Goal: Task Accomplishment & Management: Complete application form

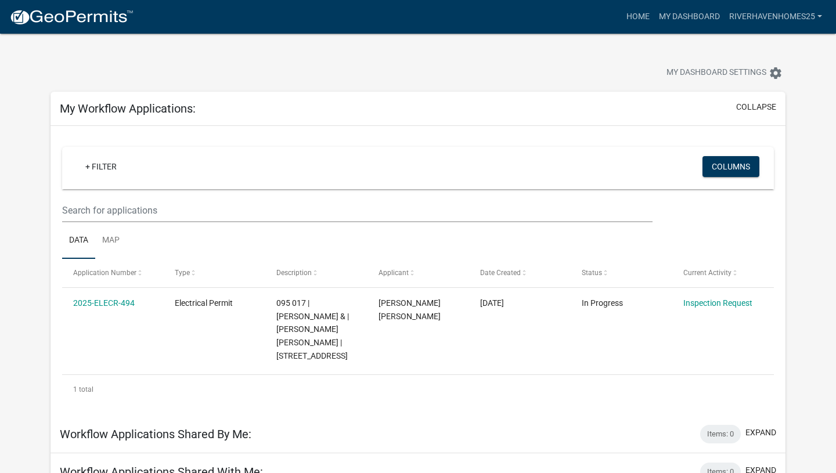
scroll to position [157, 0]
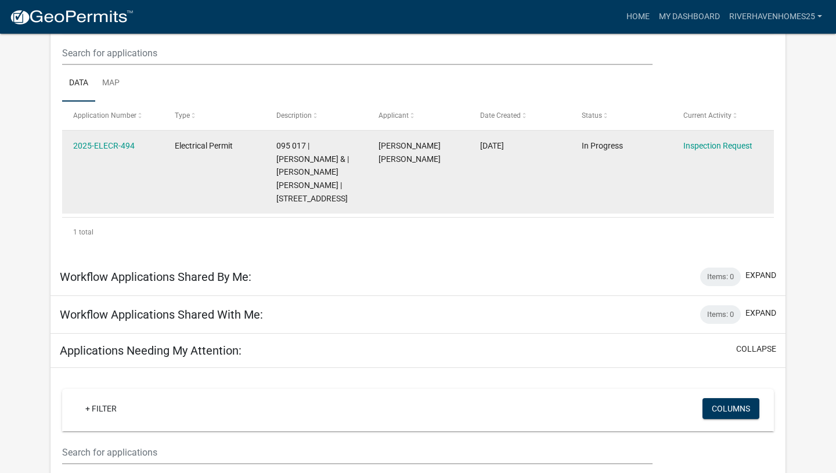
click at [614, 188] on datatable-body-cell "In Progress" at bounding box center [622, 172] width 102 height 83
click at [122, 150] on link "2025-ELECR-494" at bounding box center [104, 145] width 62 height 9
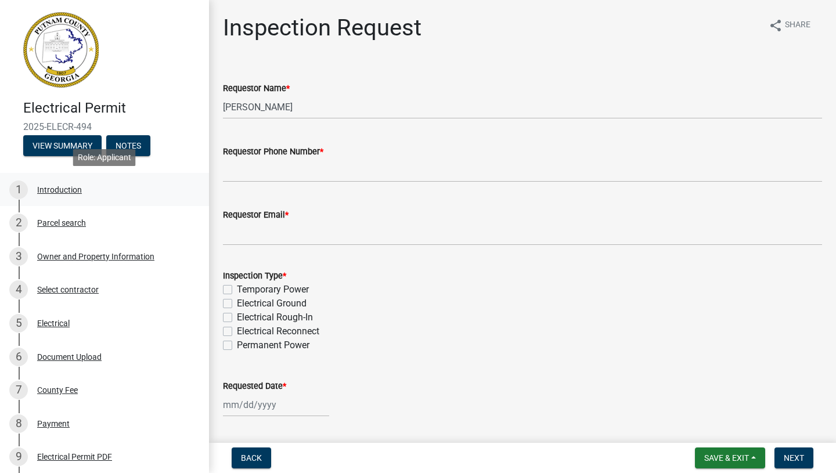
click at [78, 197] on div "1 Introduction" at bounding box center [99, 190] width 181 height 19
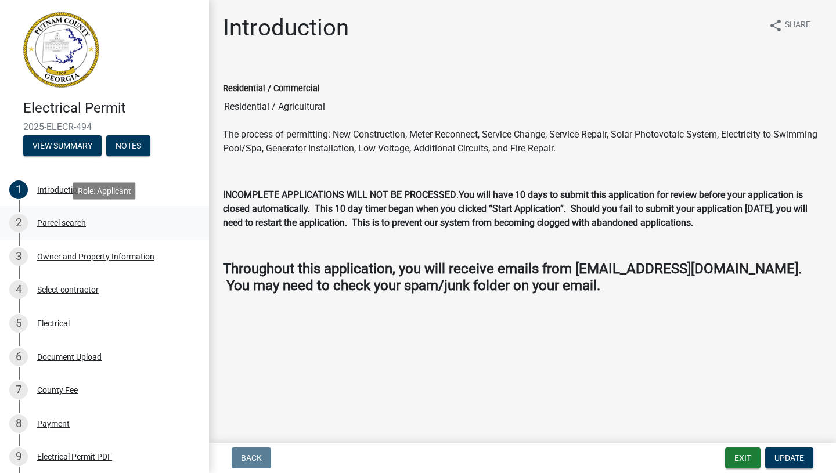
click at [74, 227] on div "Parcel search" at bounding box center [61, 223] width 49 height 8
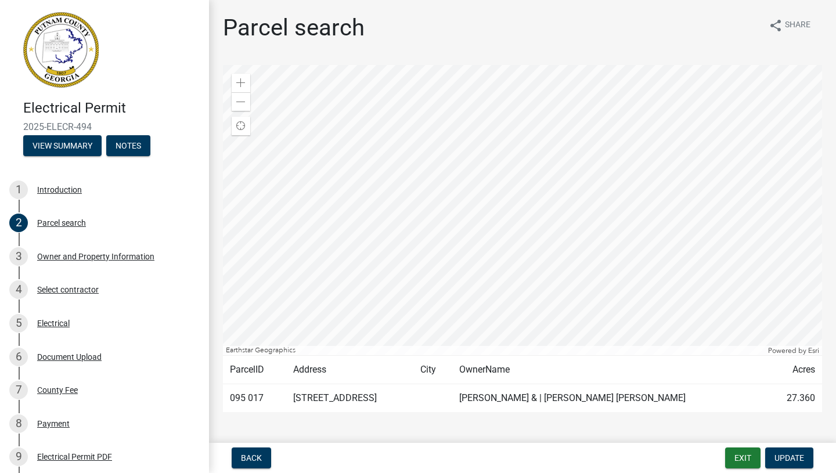
scroll to position [19, 0]
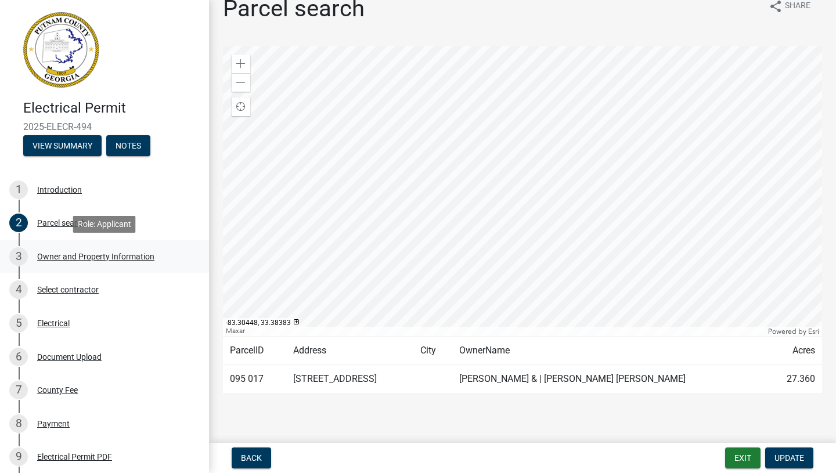
click at [148, 256] on div "Owner and Property Information" at bounding box center [95, 257] width 117 height 8
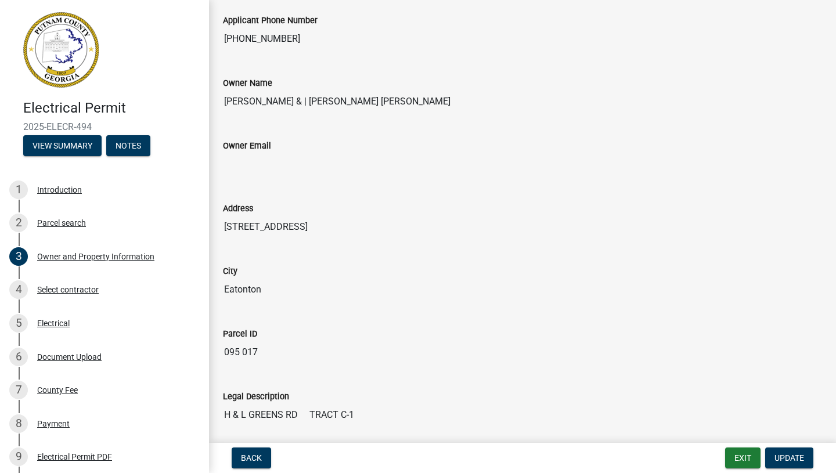
scroll to position [221, 0]
click at [77, 289] on div "Select contractor" at bounding box center [68, 290] width 62 height 8
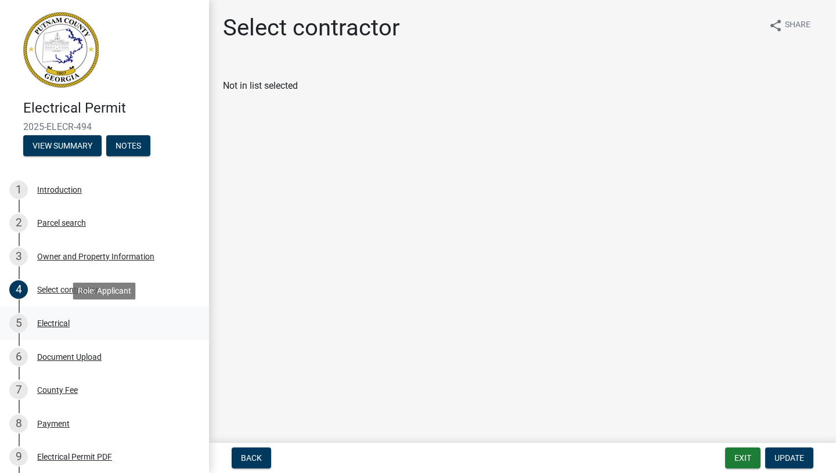
click at [78, 328] on div "5 Electrical" at bounding box center [99, 323] width 181 height 19
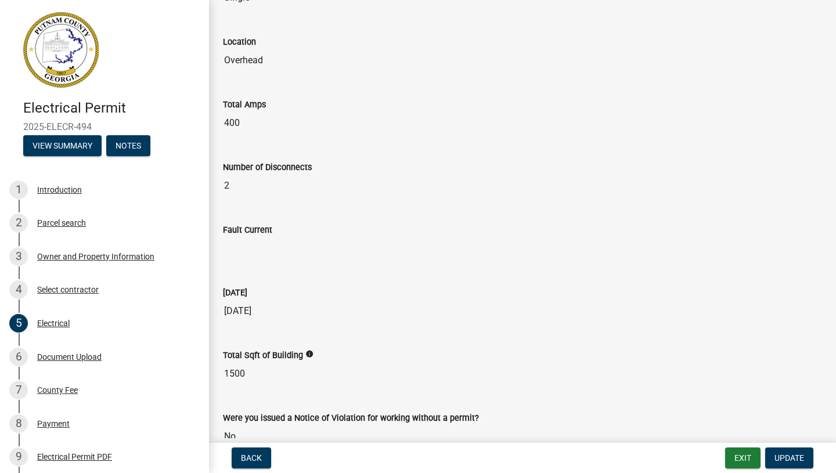
scroll to position [636, 0]
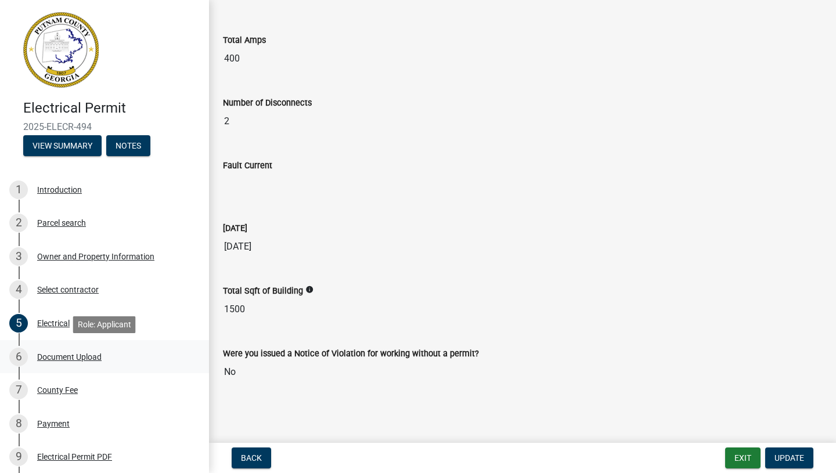
click at [99, 354] on div "Document Upload" at bounding box center [69, 357] width 64 height 8
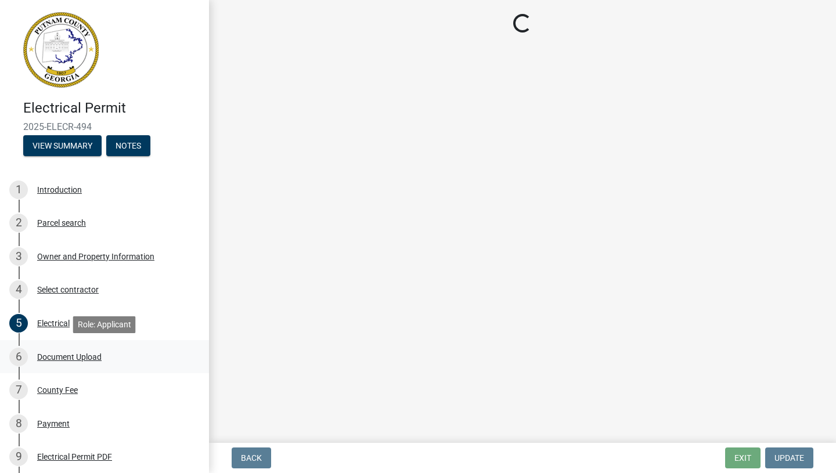
scroll to position [0, 0]
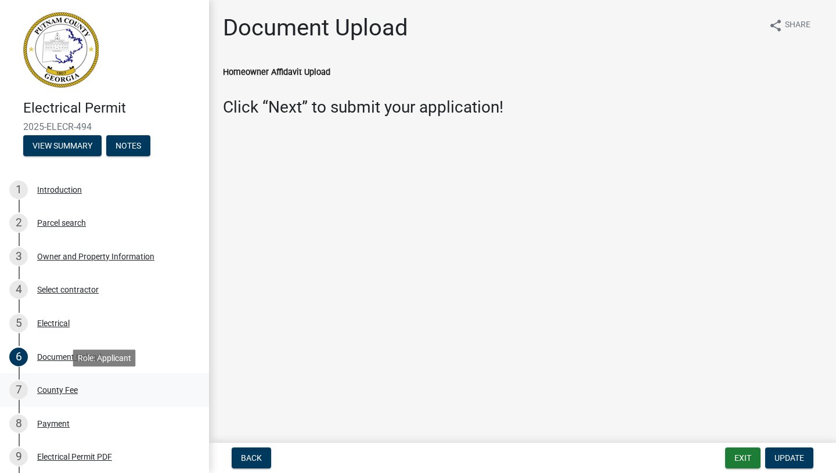
click at [66, 391] on div "County Fee" at bounding box center [57, 390] width 41 height 8
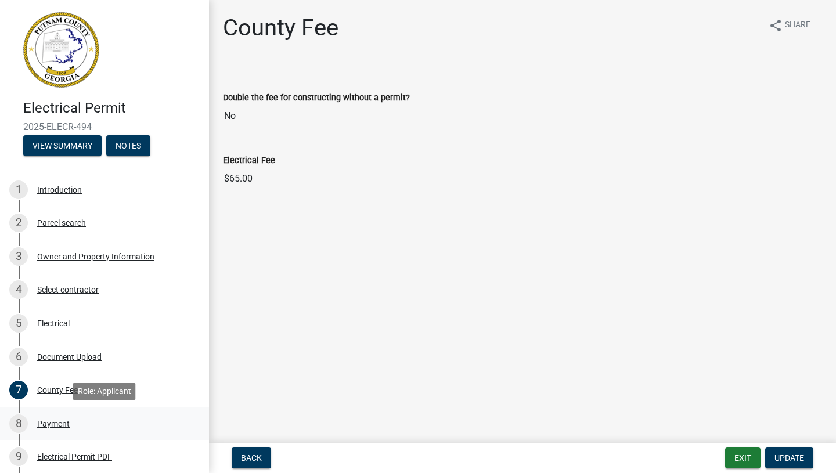
click at [83, 427] on div "8 Payment" at bounding box center [99, 424] width 181 height 19
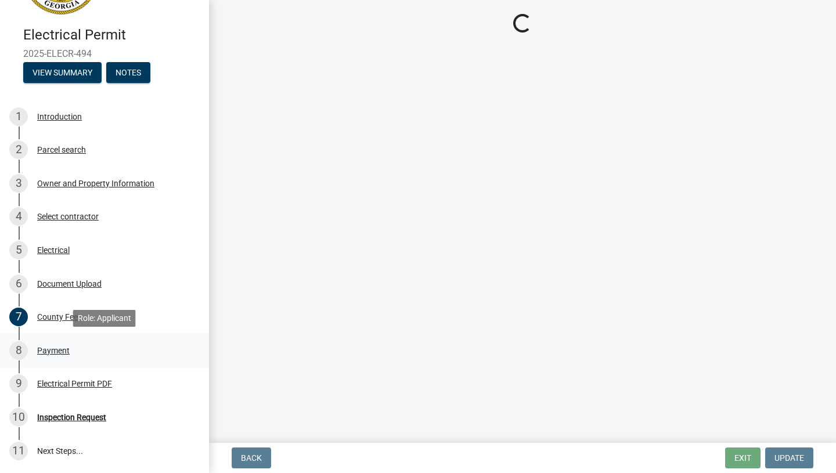
scroll to position [75, 0]
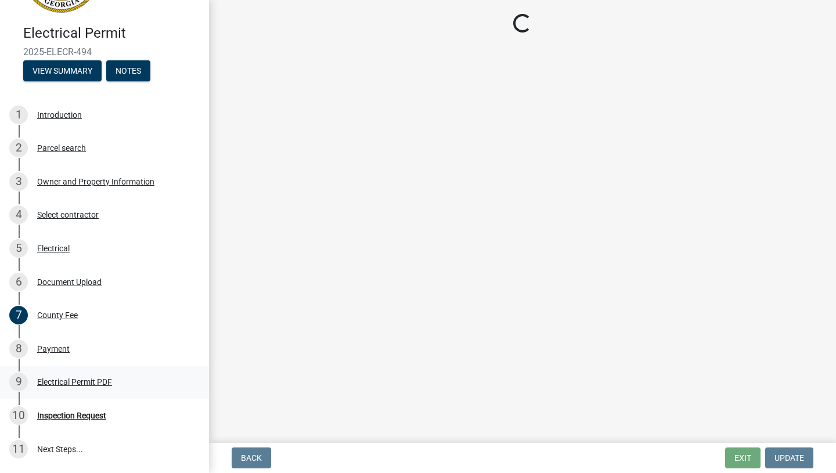
click at [90, 382] on div "Electrical Permit PDF" at bounding box center [74, 382] width 75 height 8
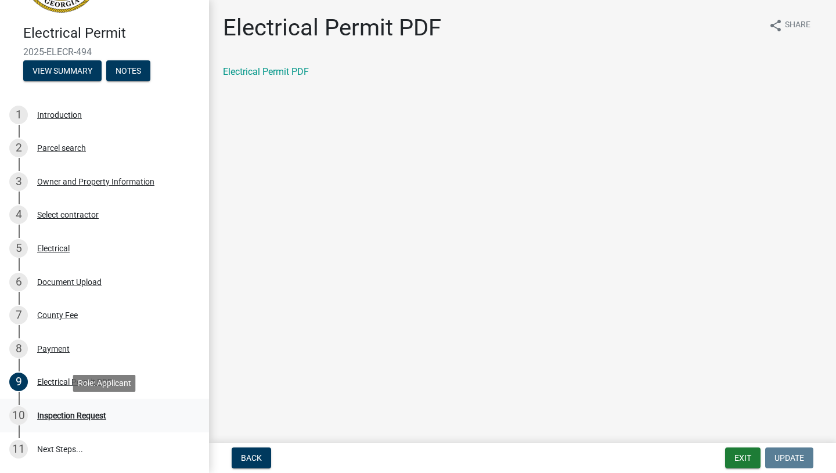
click at [96, 419] on div "Inspection Request" at bounding box center [71, 416] width 69 height 8
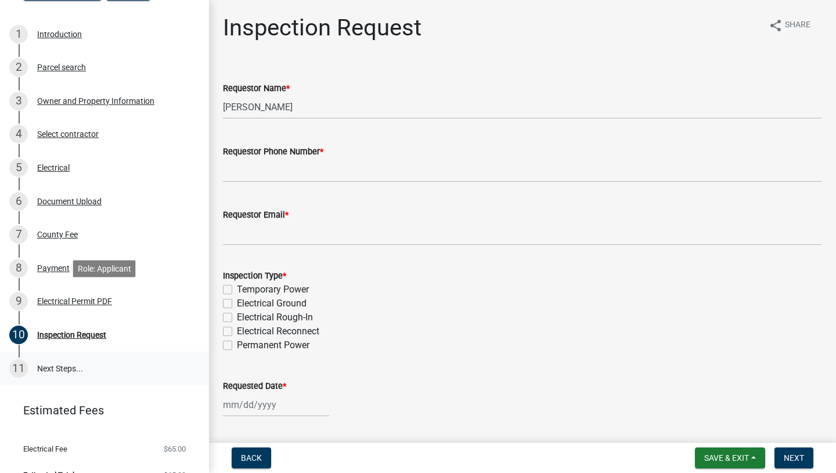
scroll to position [156, 0]
click at [99, 364] on link "11 Next Steps..." at bounding box center [104, 368] width 209 height 34
click at [706, 458] on span "Save & Exit" at bounding box center [727, 458] width 45 height 9
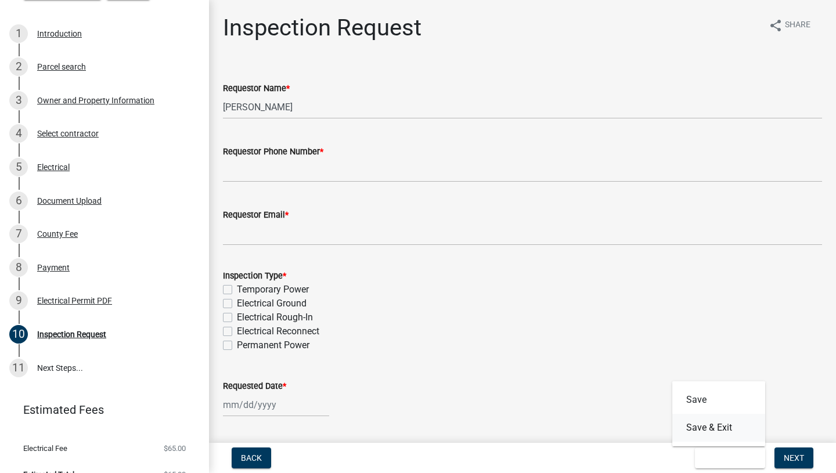
click at [707, 434] on button "Save & Exit" at bounding box center [719, 428] width 93 height 28
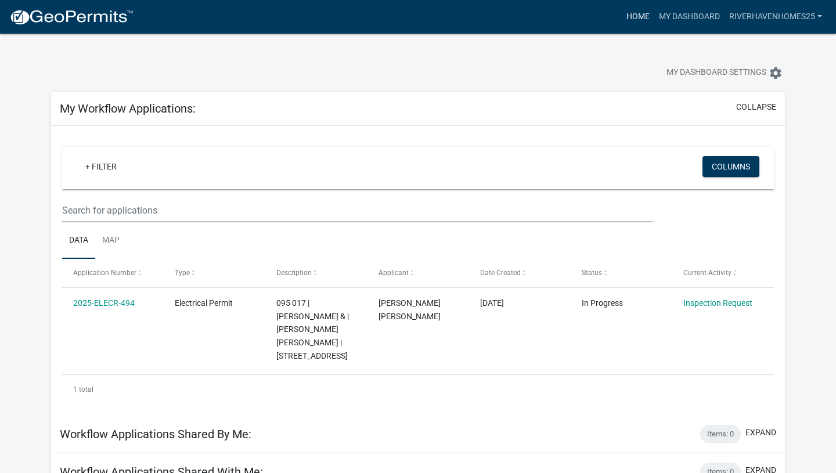
click at [630, 15] on link "Home" at bounding box center [638, 17] width 33 height 22
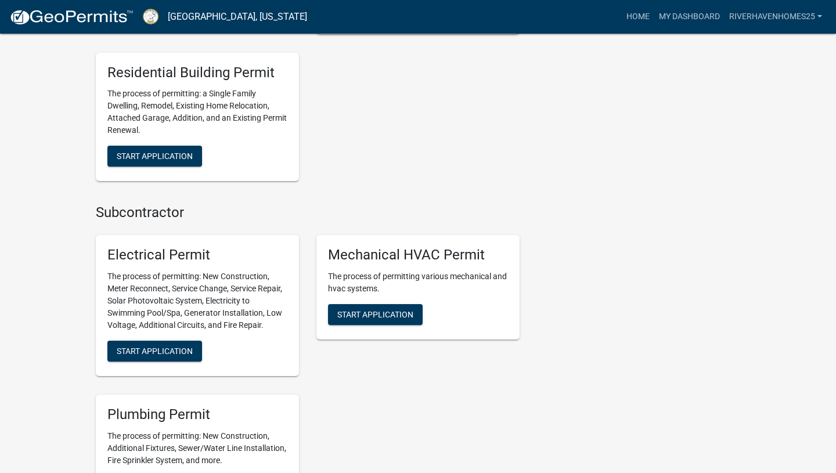
scroll to position [574, 0]
click at [175, 350] on span "Start Application" at bounding box center [155, 350] width 76 height 9
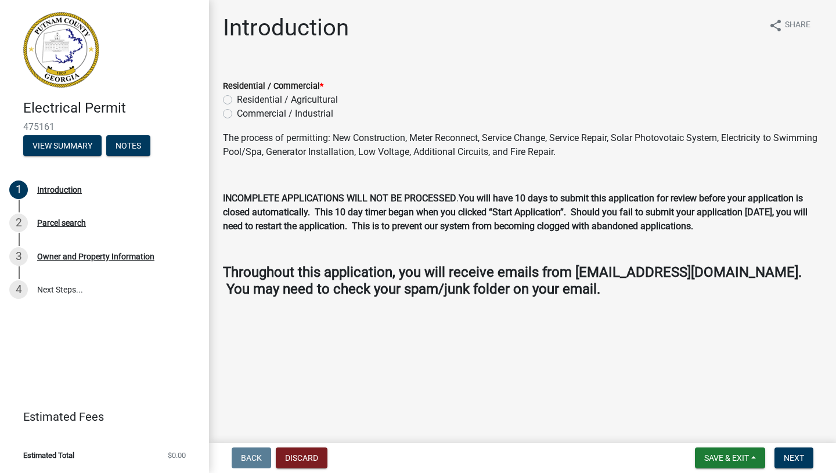
click at [299, 103] on label "Residential / Agricultural" at bounding box center [287, 100] width 101 height 14
click at [245, 100] on input "Residential / Agricultural" at bounding box center [241, 97] width 8 height 8
radio input "true"
click at [796, 461] on span "Next" at bounding box center [794, 458] width 20 height 9
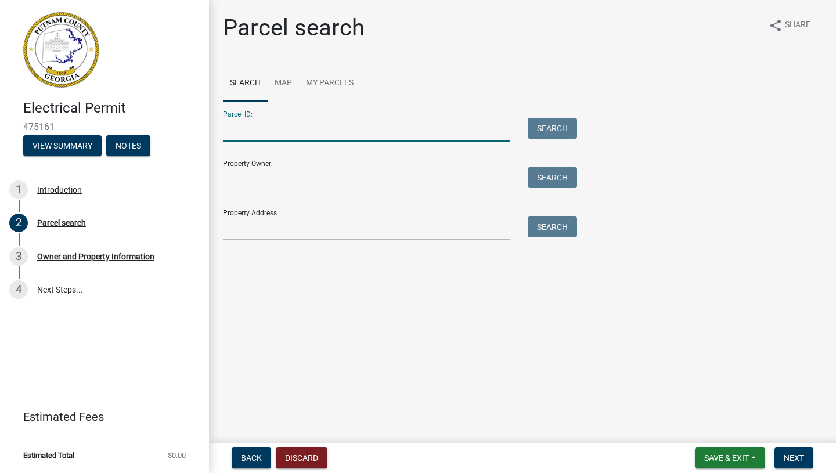
click at [265, 134] on input "Parcel ID:" at bounding box center [367, 130] width 288 height 24
type input "095017"
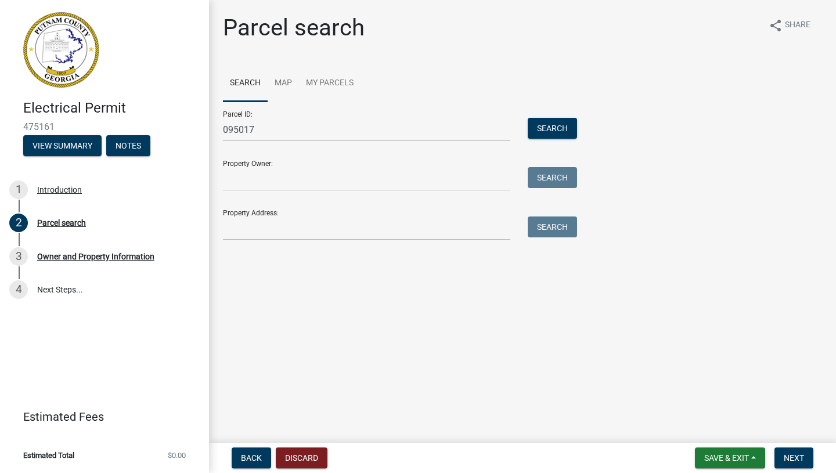
click at [540, 117] on div "Parcel ID: 095017 Search" at bounding box center [397, 122] width 348 height 40
click at [564, 132] on button "Search" at bounding box center [552, 128] width 49 height 21
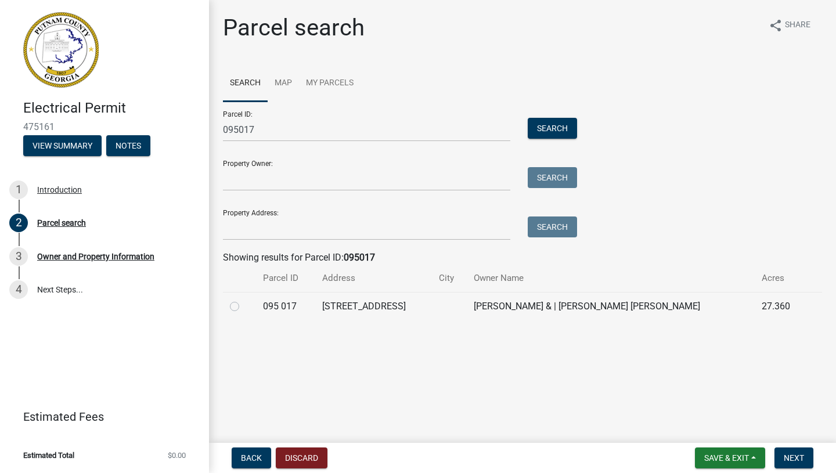
click at [244, 300] on label at bounding box center [244, 300] width 0 height 0
click at [244, 307] on 017 "radio" at bounding box center [248, 304] width 8 height 8
radio 017 "true"
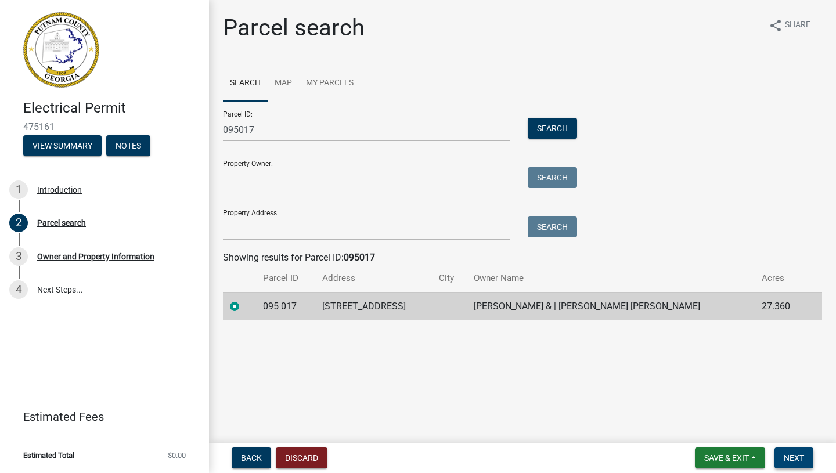
click at [803, 463] on button "Next" at bounding box center [794, 458] width 39 height 21
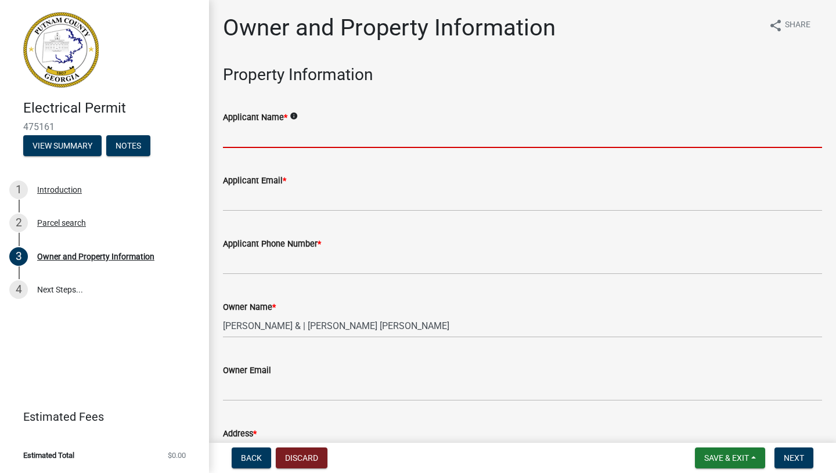
click at [295, 136] on input "Applicant Name *" at bounding box center [522, 136] width 599 height 24
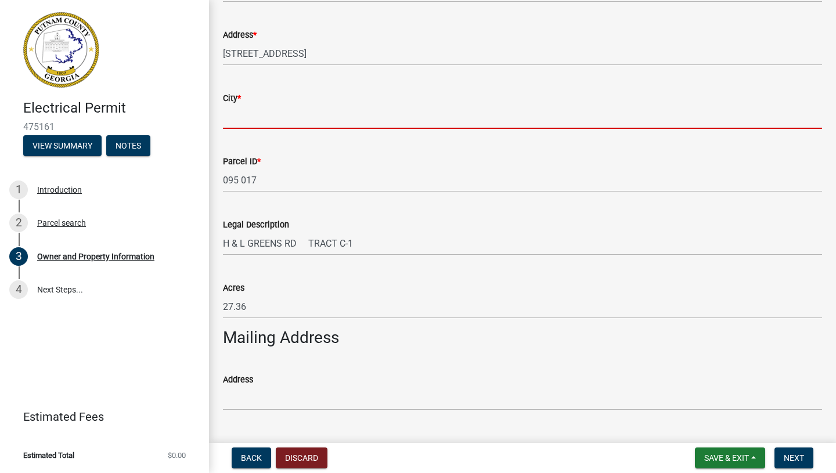
scroll to position [427, 0]
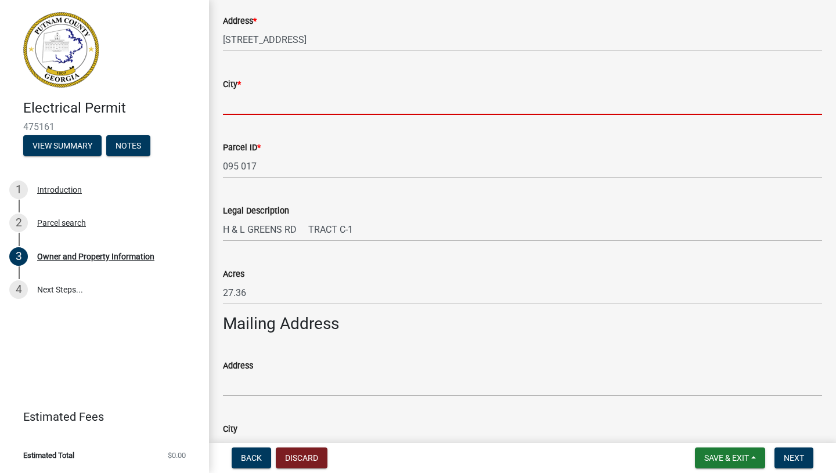
click at [271, 108] on input "City *" at bounding box center [522, 103] width 599 height 24
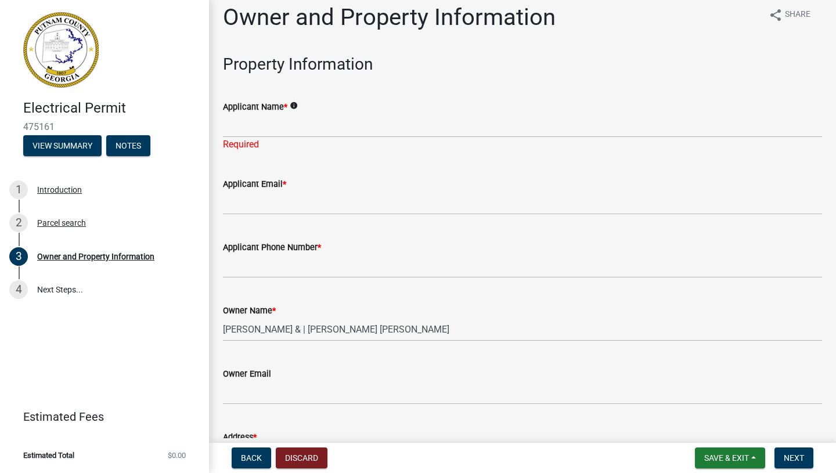
scroll to position [0, 0]
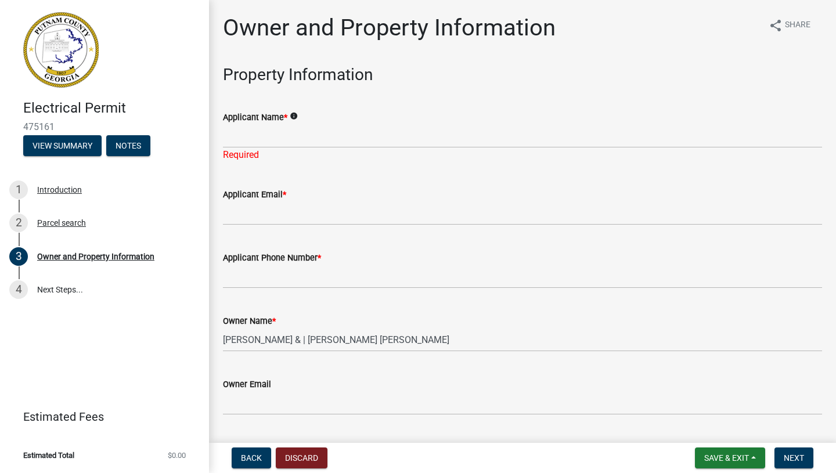
type input "Eatonton"
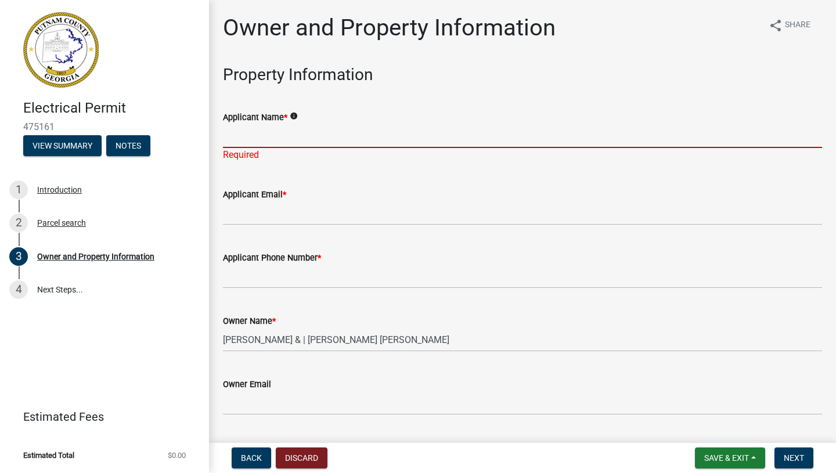
click at [261, 142] on input "Applicant Name *" at bounding box center [522, 136] width 599 height 24
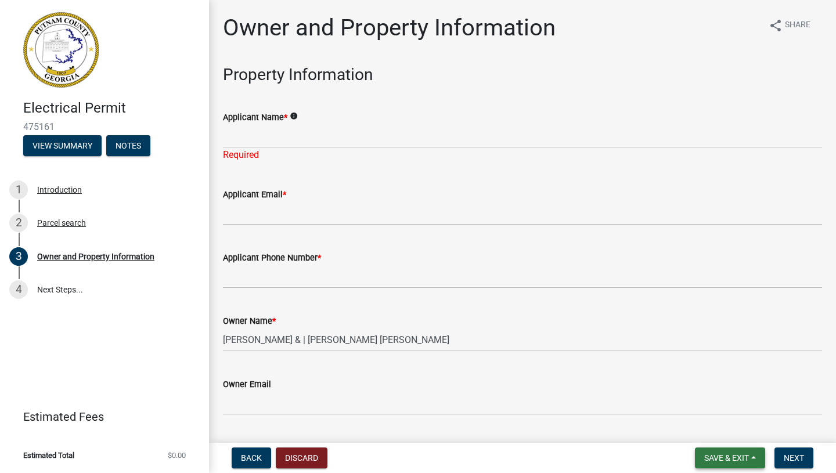
click at [713, 455] on span "Save & Exit" at bounding box center [727, 458] width 45 height 9
click at [712, 437] on button "Save & Exit" at bounding box center [719, 428] width 93 height 28
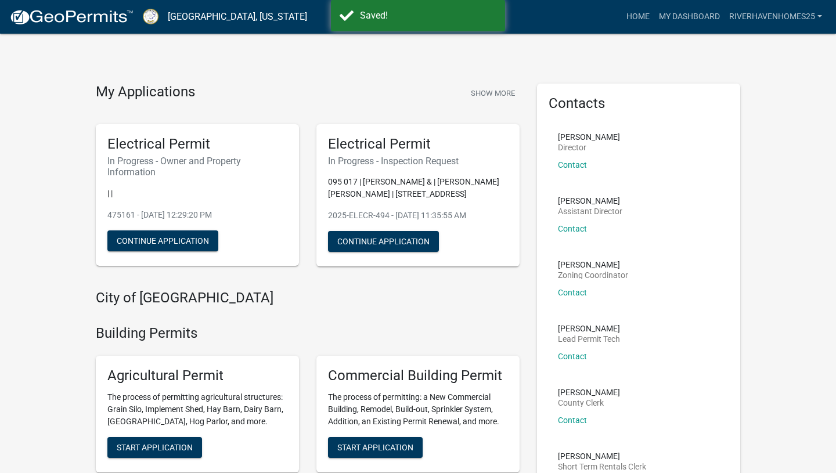
click at [385, 191] on p "095 017 | [PERSON_NAME] & | [PERSON_NAME] [PERSON_NAME] | [STREET_ADDRESS]" at bounding box center [418, 188] width 180 height 24
click at [389, 270] on div "Electrical Permit In Progress - Inspection Request 095 017 | [PERSON_NAME] & | …" at bounding box center [418, 195] width 221 height 161
click at [389, 260] on div "Electrical Permit In Progress - Inspection Request 095 017 | [PERSON_NAME] & | …" at bounding box center [418, 195] width 203 height 143
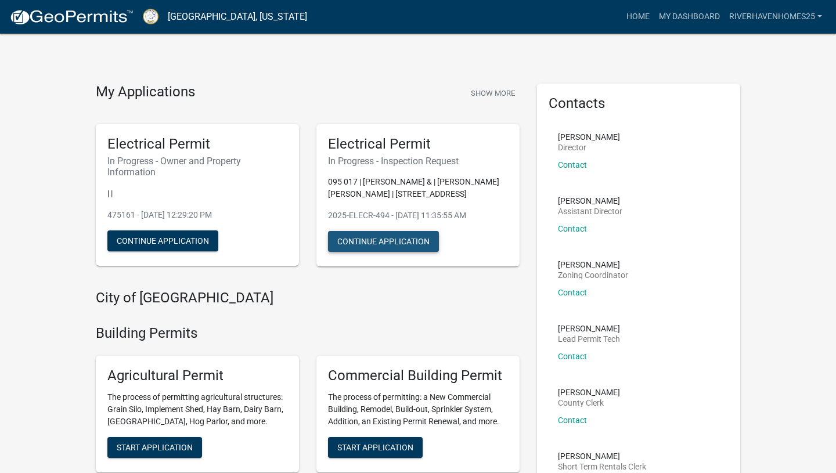
click at [389, 249] on button "Continue Application" at bounding box center [383, 241] width 111 height 21
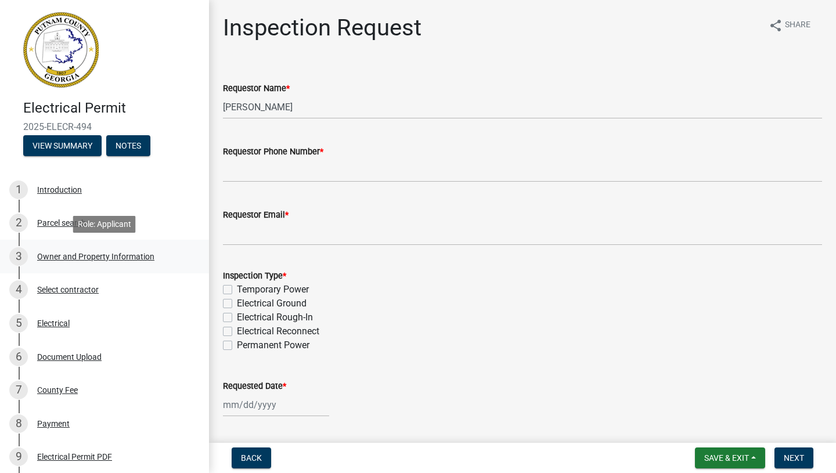
click at [119, 261] on div "3 Owner and Property Information" at bounding box center [99, 256] width 181 height 19
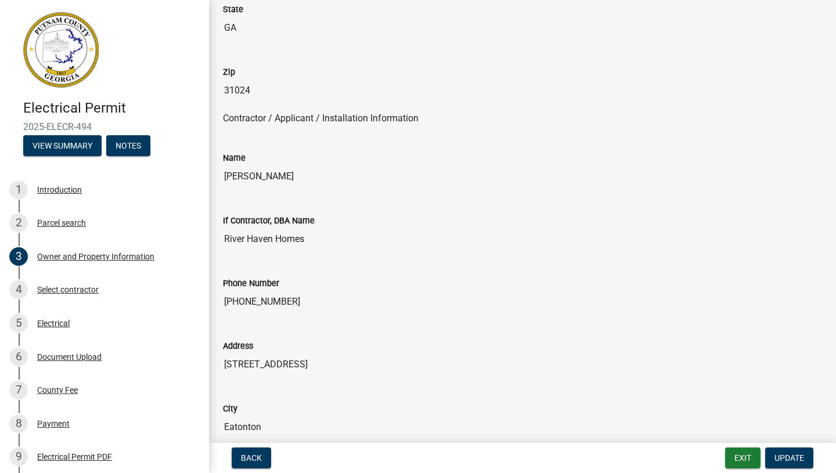
scroll to position [881, 0]
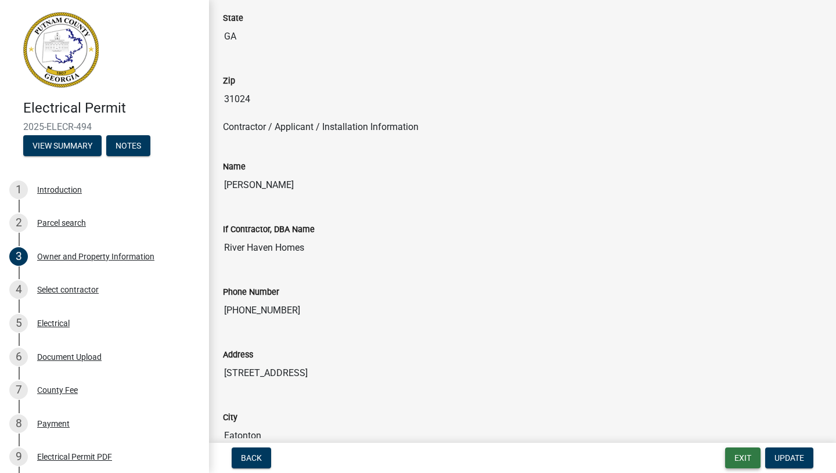
click at [736, 458] on button "Exit" at bounding box center [742, 458] width 35 height 21
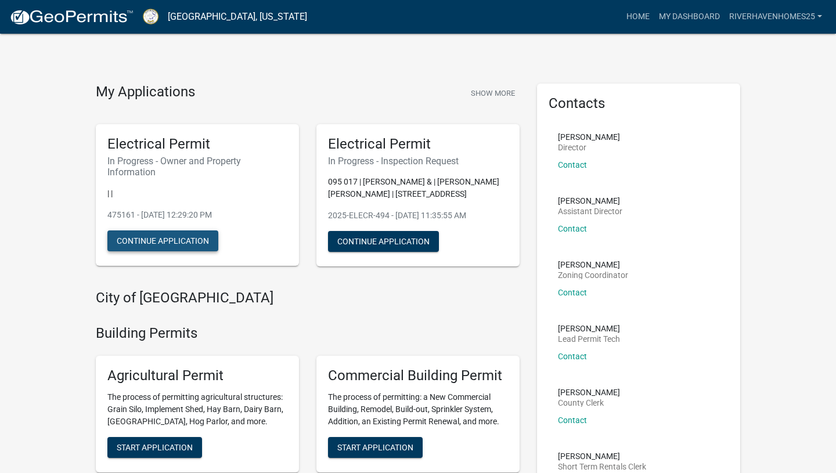
click at [190, 243] on button "Continue Application" at bounding box center [162, 241] width 111 height 21
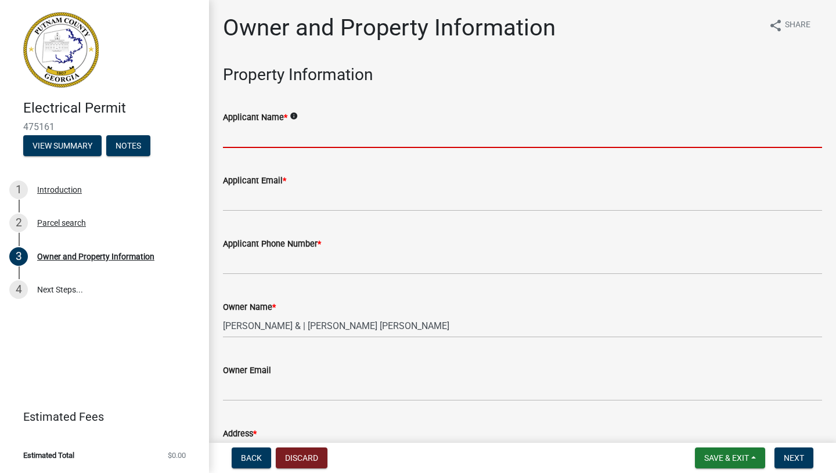
click at [276, 143] on input "Applicant Name *" at bounding box center [522, 136] width 599 height 24
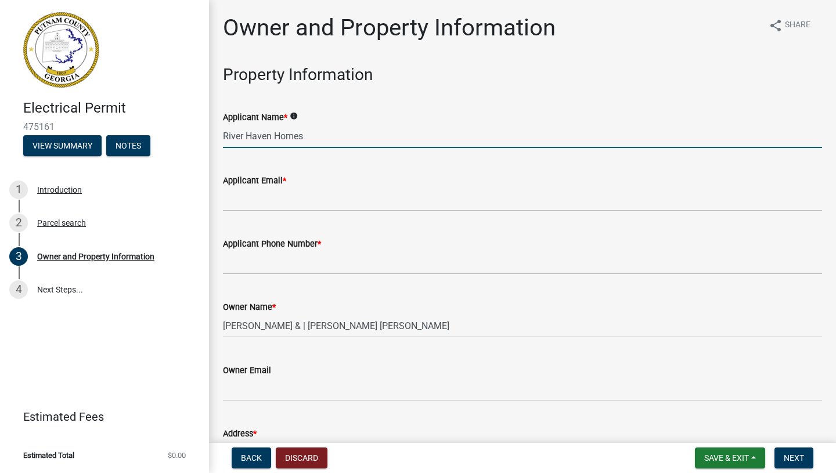
type input "River Haven Homes"
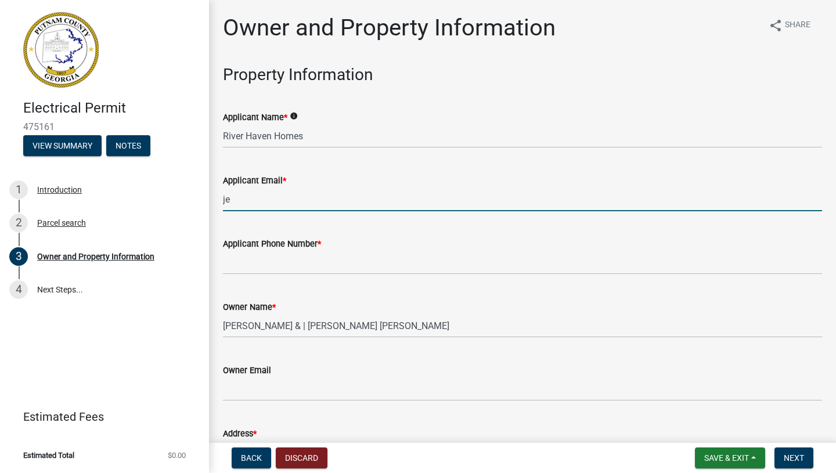
type input "j"
type input "[PERSON_NAME][EMAIL_ADDRESS][DOMAIN_NAME]"
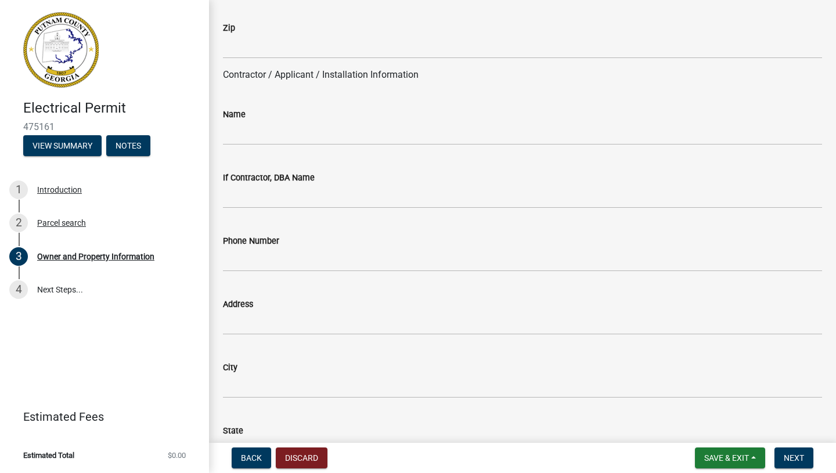
scroll to position [951, 0]
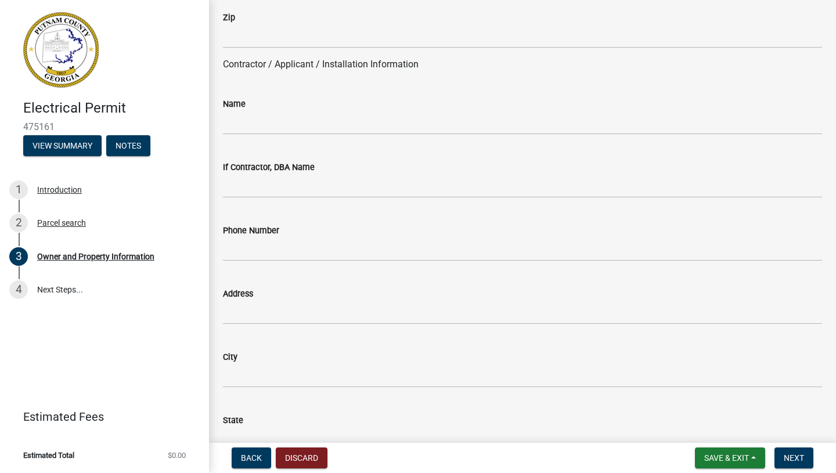
type input "[PHONE_NUMBER]"
click at [269, 124] on input "Name" at bounding box center [522, 123] width 599 height 24
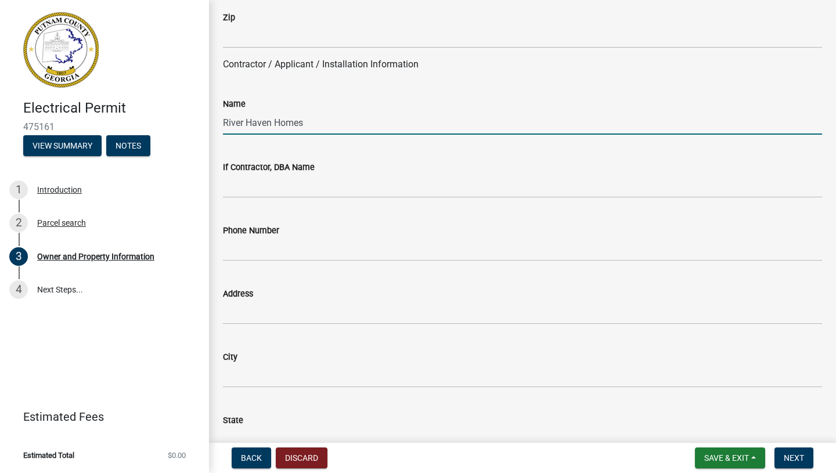
type input "River Haven Homes"
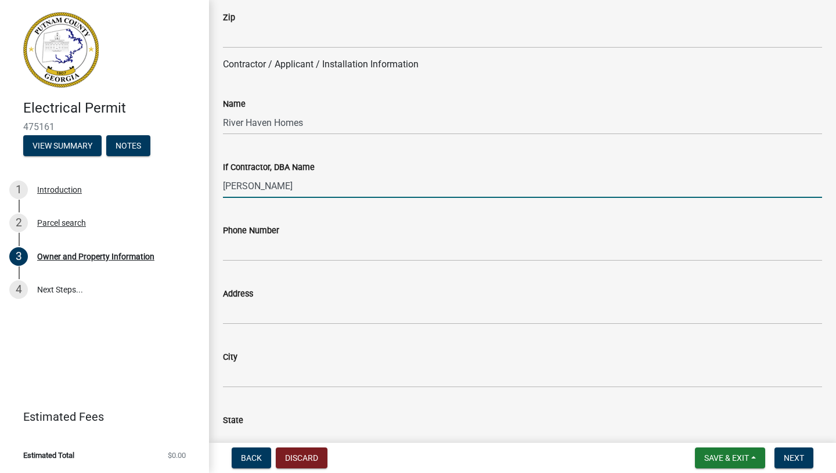
type input "[PERSON_NAME]"
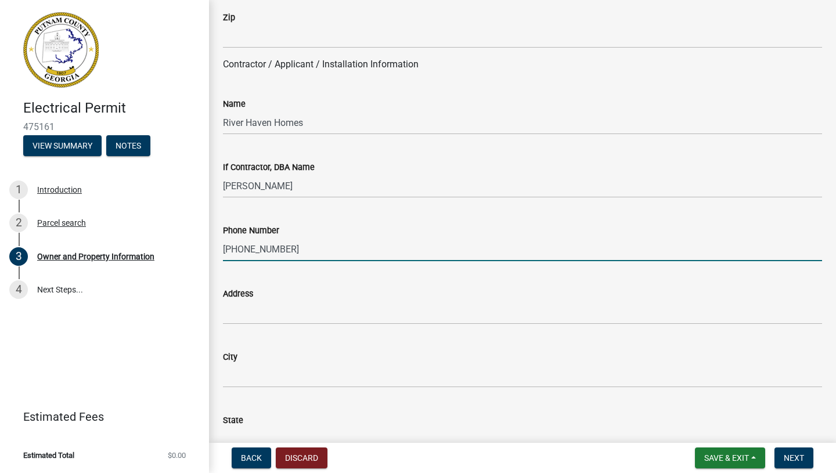
type input "[PHONE_NUMBER]"
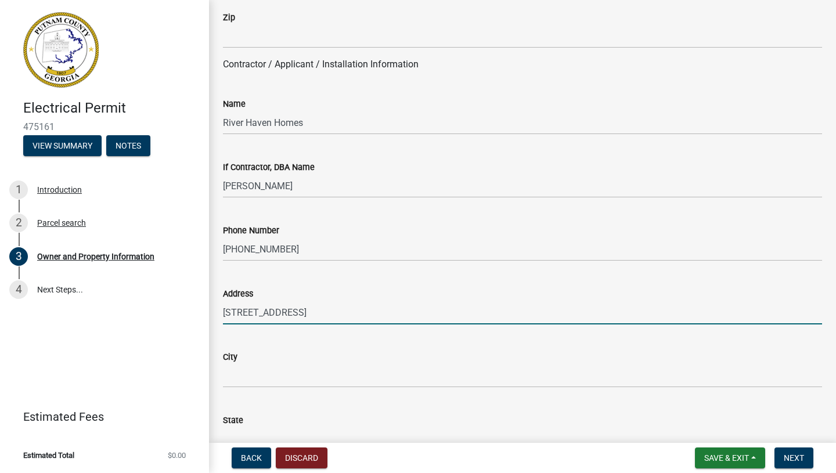
type input "[STREET_ADDRESS]"
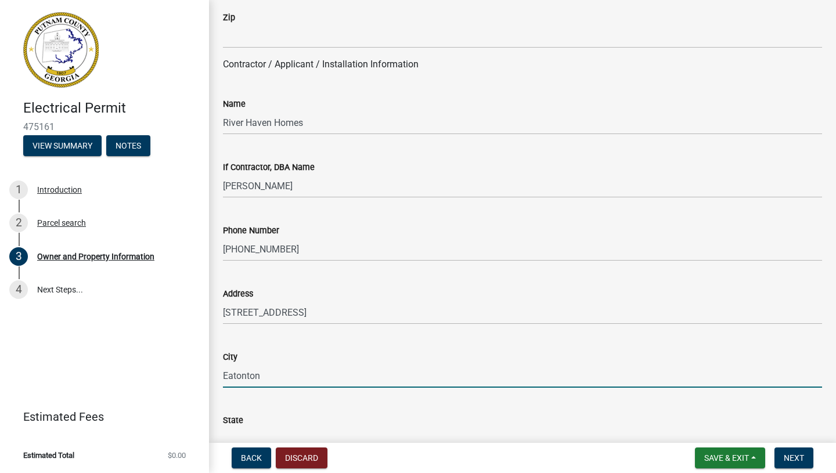
type input "Eatonton"
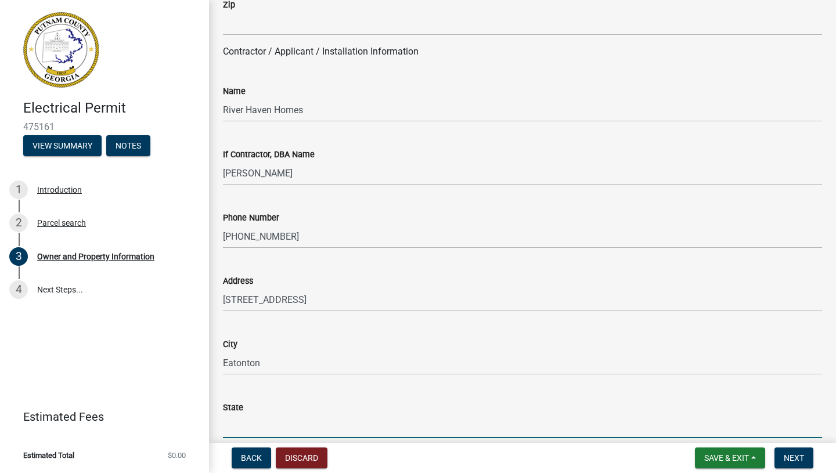
type input "g"
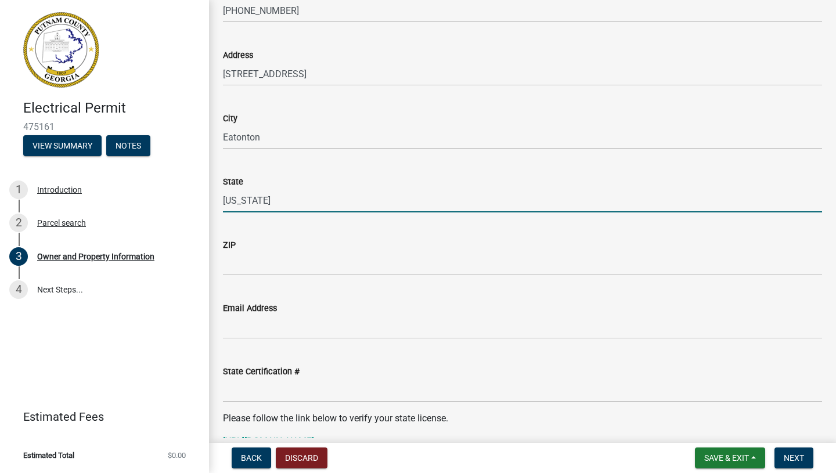
scroll to position [1191, 0]
type input "[US_STATE]"
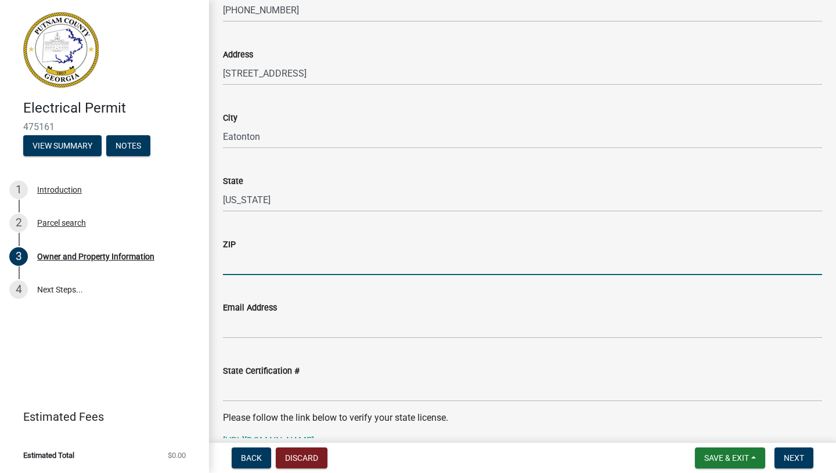
click at [262, 267] on input "ZIP" at bounding box center [522, 263] width 599 height 24
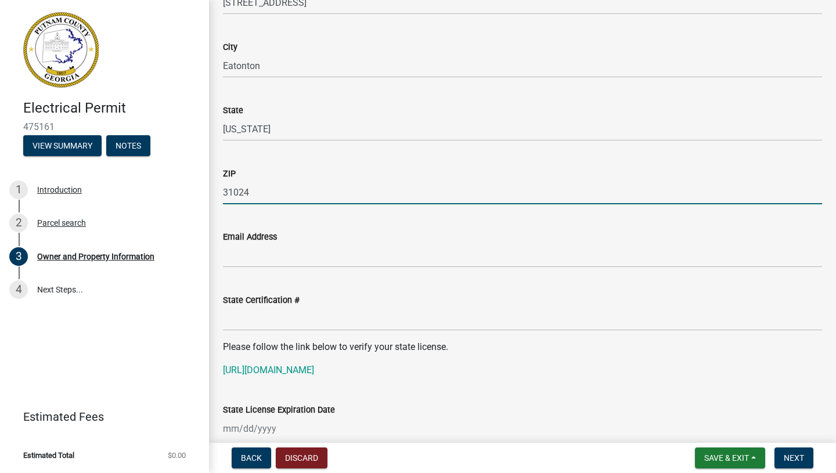
scroll to position [1281, 0]
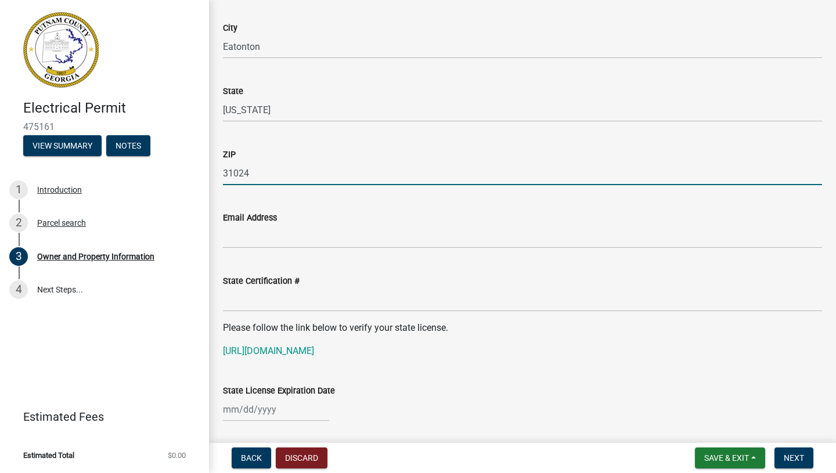
type input "31024"
click at [243, 246] on input "Email Address" at bounding box center [522, 237] width 599 height 24
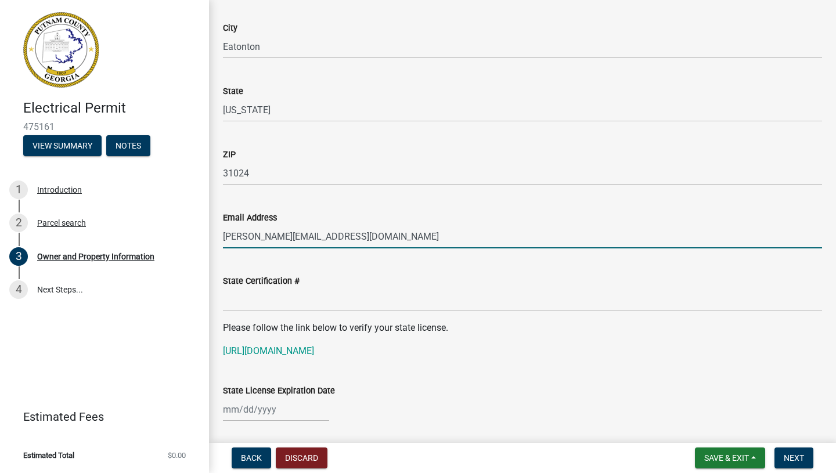
type input "[PERSON_NAME][EMAIL_ADDRESS][DOMAIN_NAME]"
click at [239, 299] on input "State Certification #" at bounding box center [522, 300] width 599 height 24
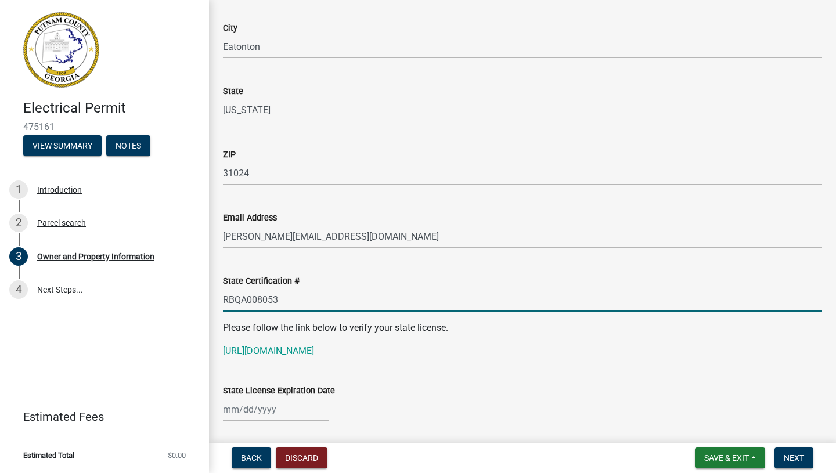
type input "RBQA008053"
click at [520, 346] on p "[URL][DOMAIN_NAME]" at bounding box center [522, 351] width 599 height 14
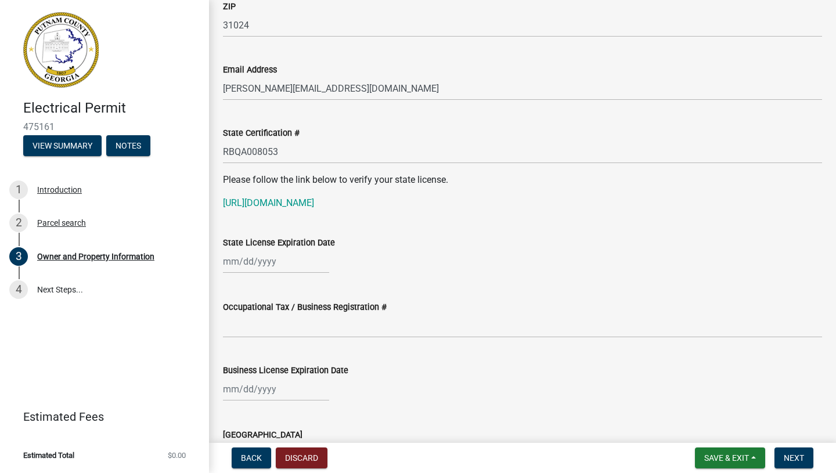
scroll to position [1431, 0]
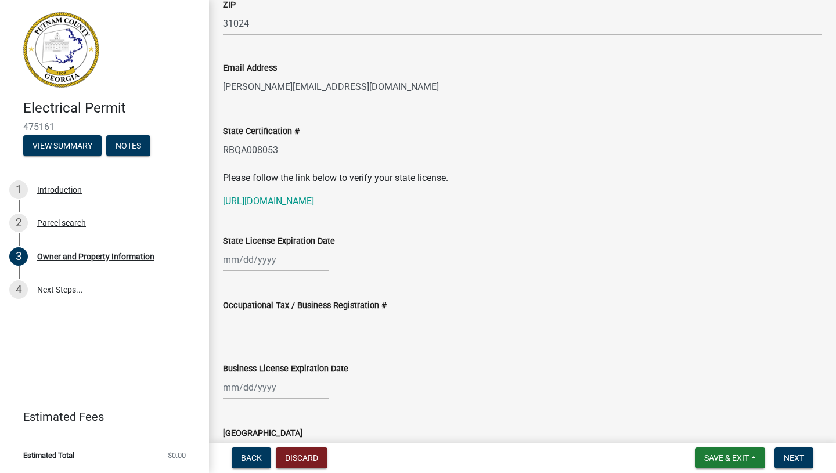
click at [233, 269] on div at bounding box center [276, 260] width 106 height 24
select select "9"
select select "2025"
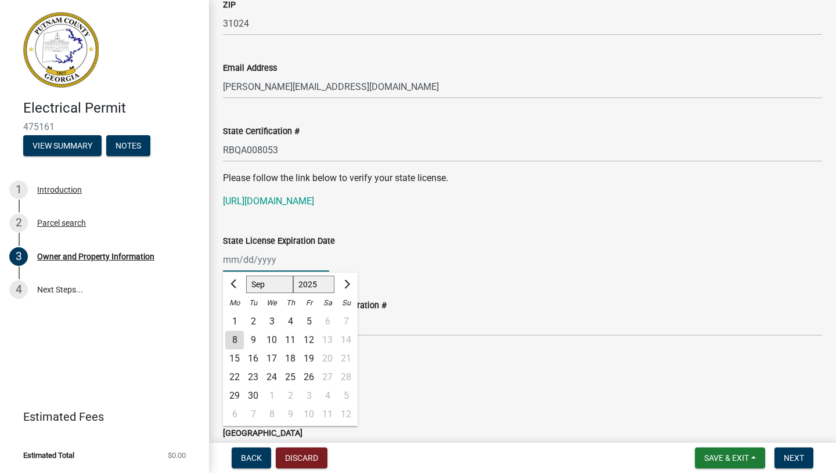
click at [232, 259] on input "State License Expiration Date" at bounding box center [276, 260] width 106 height 24
type input "[DATE]"
click at [393, 272] on wm-data-entity-input "State License Expiration Date [DATE] Jan Feb Mar Apr May Jun [DATE] Aug Sep Oct…" at bounding box center [522, 250] width 599 height 64
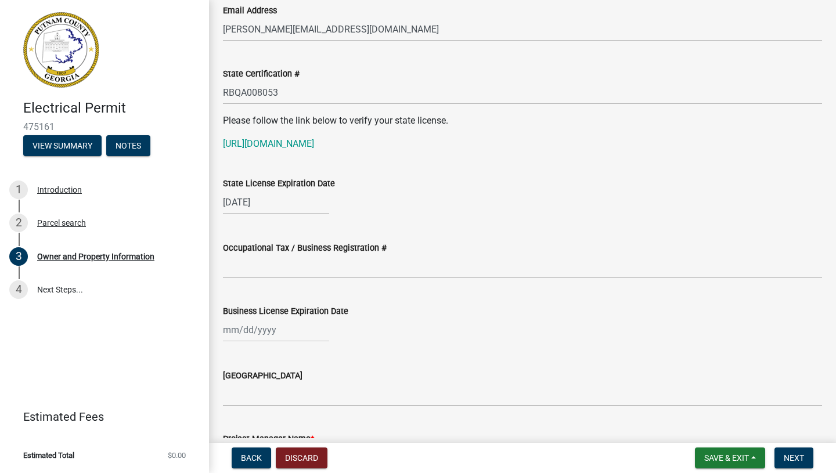
scroll to position [1494, 0]
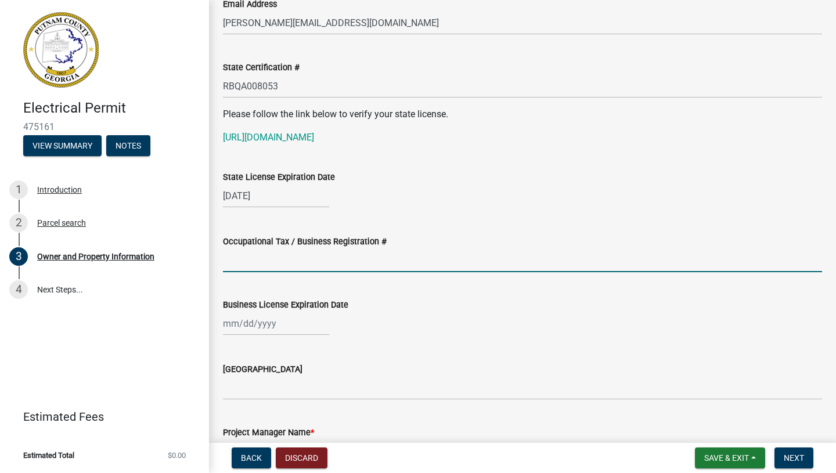
click at [307, 267] on input "Occupational Tax / Business Registration #" at bounding box center [522, 261] width 599 height 24
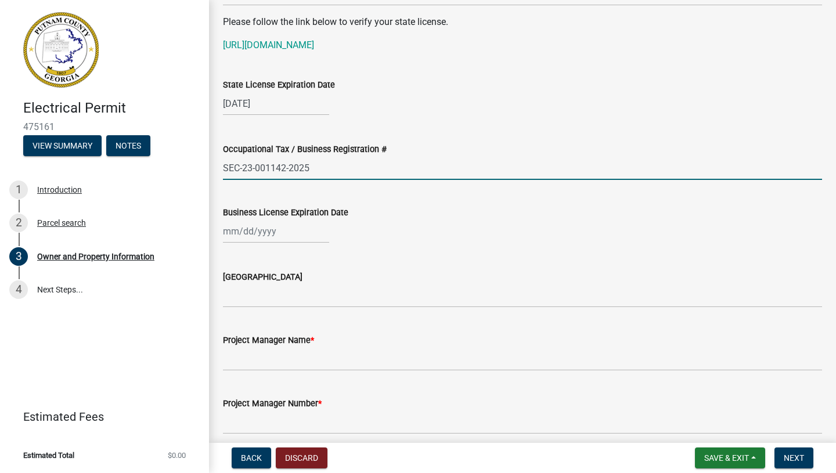
scroll to position [1594, 0]
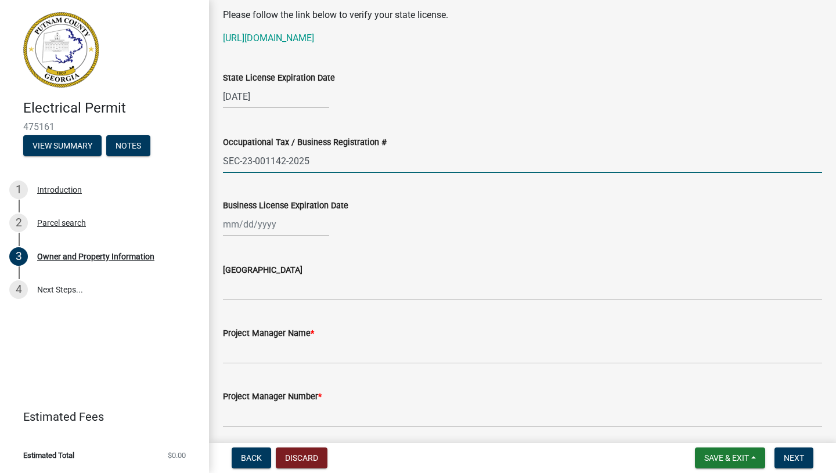
type input "SEC-23-001142-2025"
click at [229, 222] on div at bounding box center [276, 225] width 106 height 24
select select "9"
select select "2025"
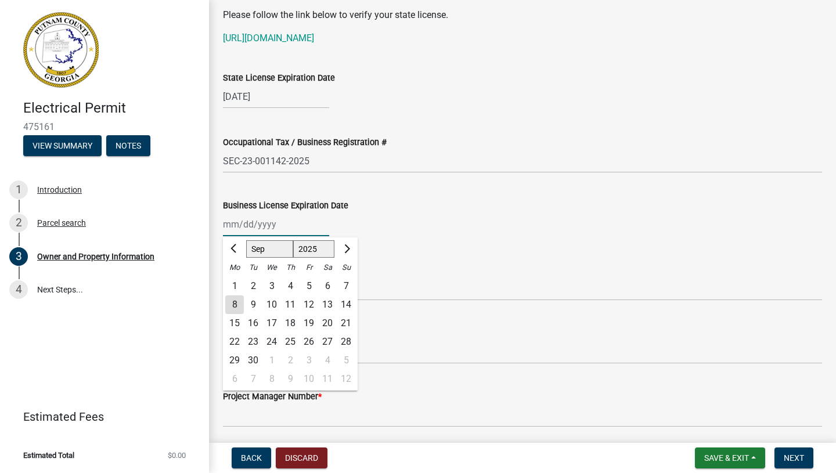
click at [229, 222] on input "Business License Expiration Date" at bounding box center [276, 225] width 106 height 24
type input "[DATE]"
click at [425, 238] on wm-data-entity-input "Business License Expiration Date [DATE] Jan Feb Mar Apr May Jun [DATE] Aug Sep …" at bounding box center [522, 214] width 599 height 64
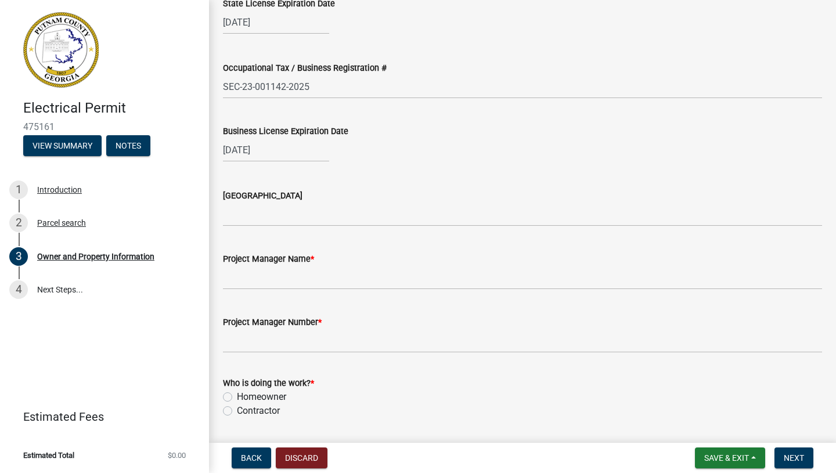
scroll to position [1672, 0]
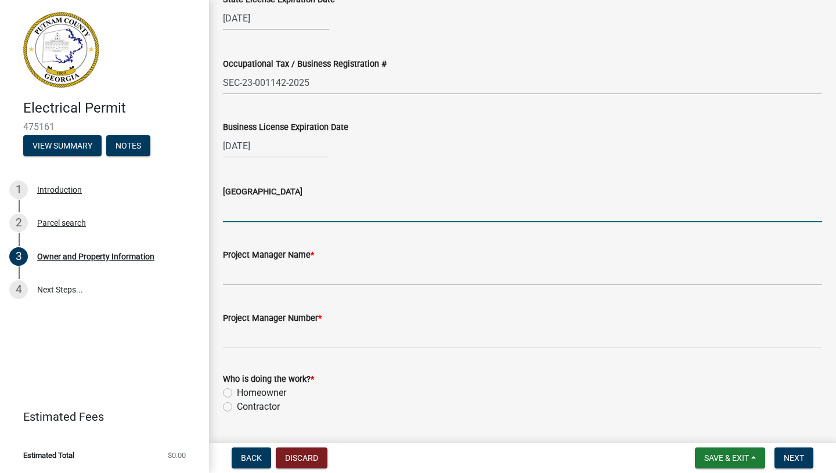
click at [263, 210] on input "[GEOGRAPHIC_DATA]" at bounding box center [522, 211] width 599 height 24
type input "[PERSON_NAME]"
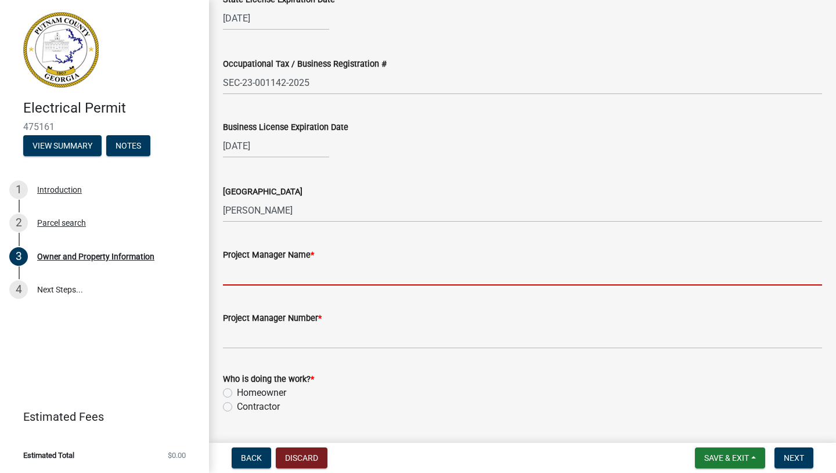
click at [261, 284] on input "Project Manager Name *" at bounding box center [522, 274] width 599 height 24
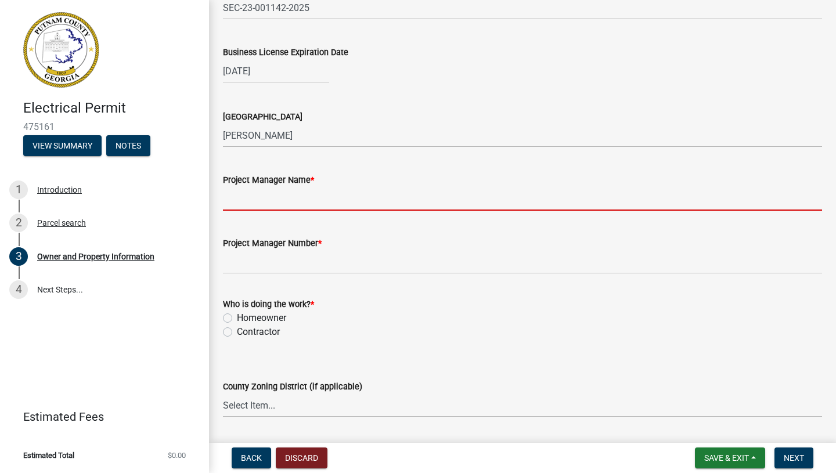
scroll to position [1749, 0]
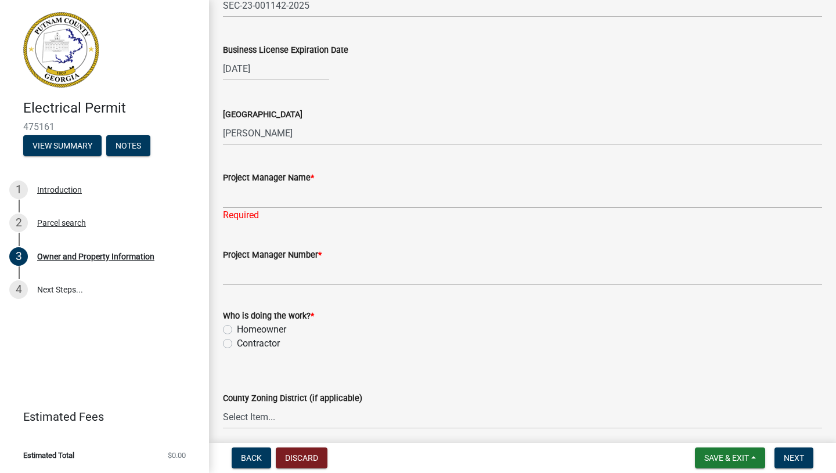
click at [246, 329] on div "Who is doing the work? * Homeowner [DEMOGRAPHIC_DATA]" at bounding box center [522, 330] width 599 height 42
click at [237, 343] on label "Contractor" at bounding box center [258, 344] width 43 height 14
click at [237, 343] on input "Contractor" at bounding box center [241, 341] width 8 height 8
radio input "true"
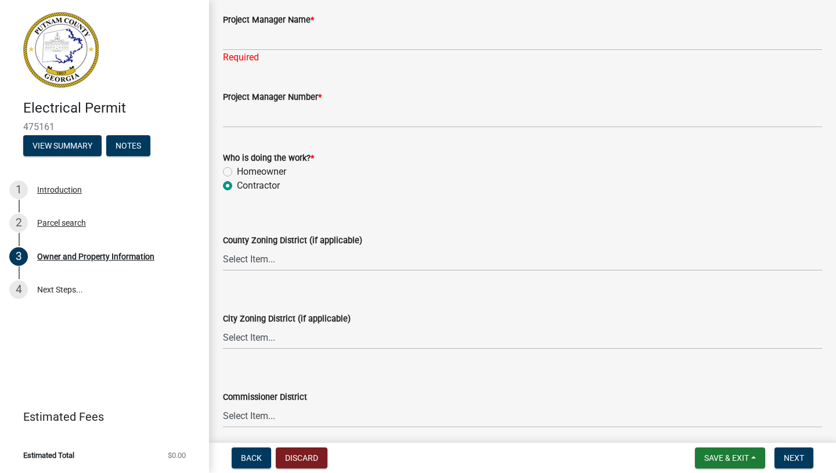
scroll to position [1942, 0]
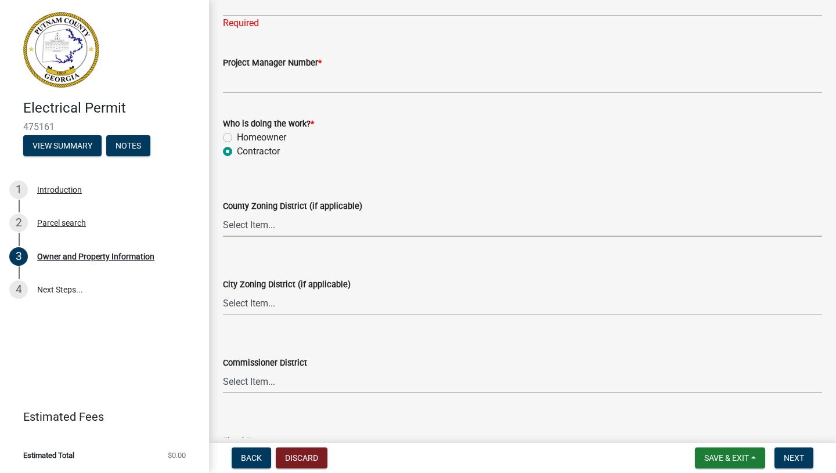
click at [268, 226] on select "Select Item... AG-1 R-1R R-1 R-2 MHP RM-1 RM-3 C-1 C-2 I-M PUD N/A" at bounding box center [522, 225] width 599 height 24
click at [283, 10] on input "Project Manager Name *" at bounding box center [522, 4] width 599 height 24
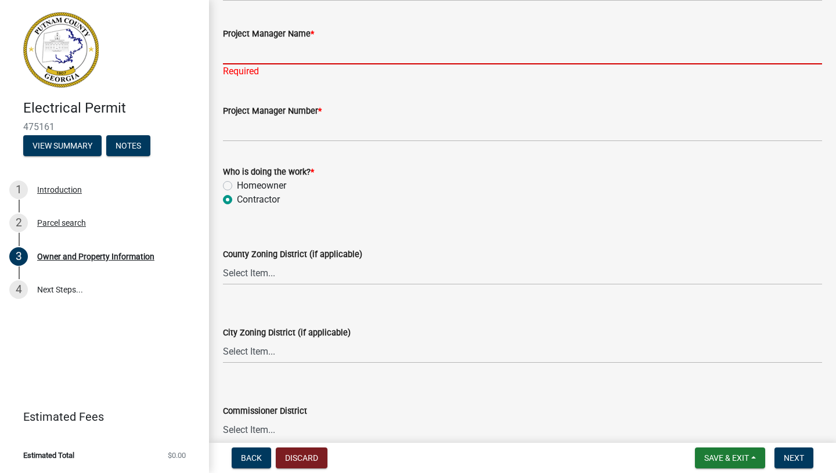
scroll to position [1888, 0]
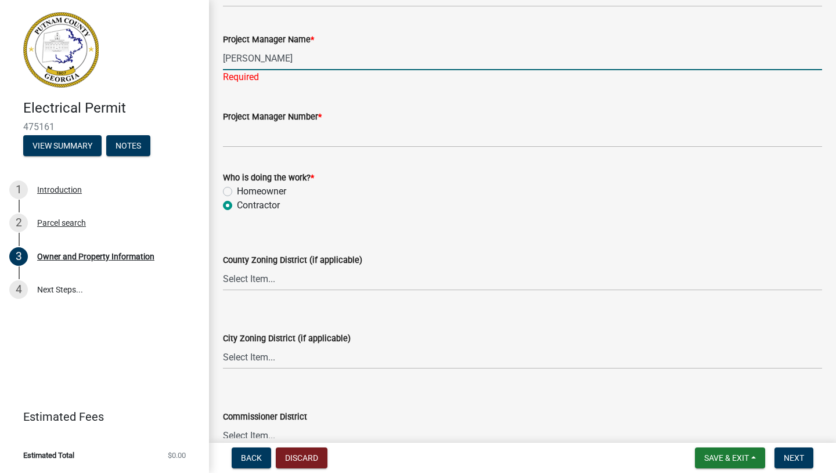
type input "[PERSON_NAME]"
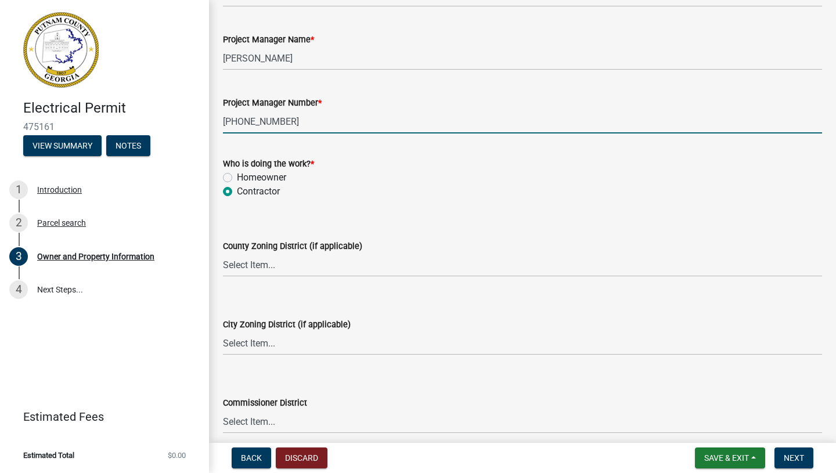
type input "[PHONE_NUMBER]"
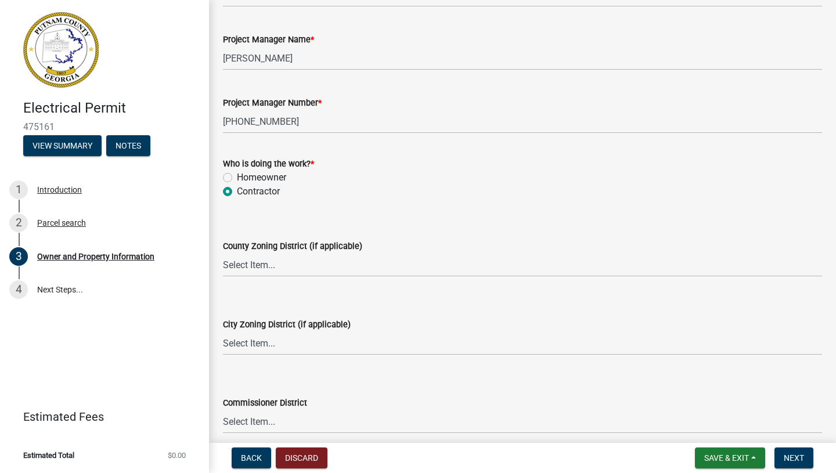
click at [376, 148] on form "Who is doing the work? * Homeowner [DEMOGRAPHIC_DATA]" at bounding box center [522, 171] width 599 height 56
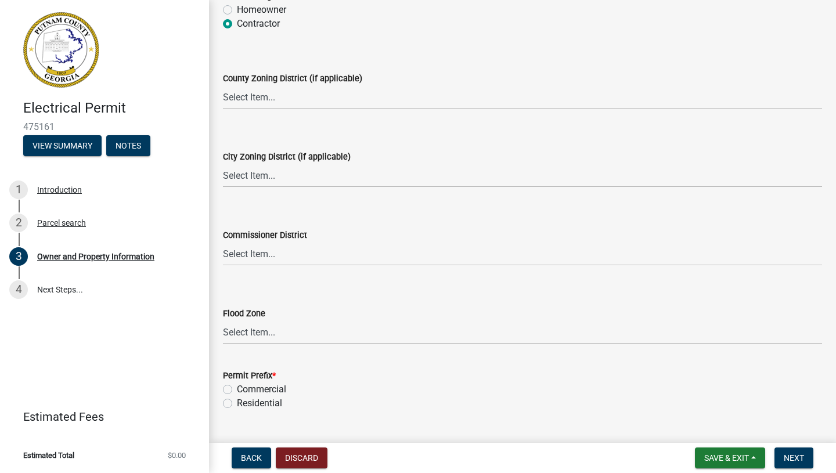
scroll to position [2083, 0]
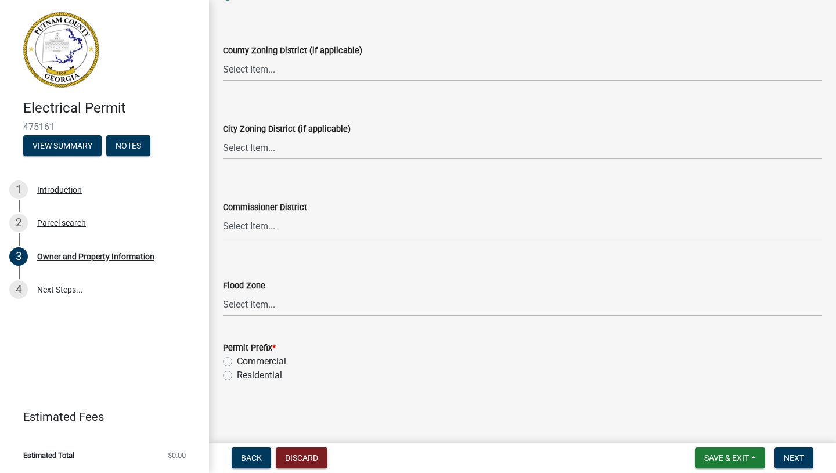
click at [245, 372] on label "Residential" at bounding box center [259, 376] width 45 height 14
click at [245, 372] on input "Residential" at bounding box center [241, 373] width 8 height 8
radio input "true"
click at [790, 455] on span "Next" at bounding box center [794, 458] width 20 height 9
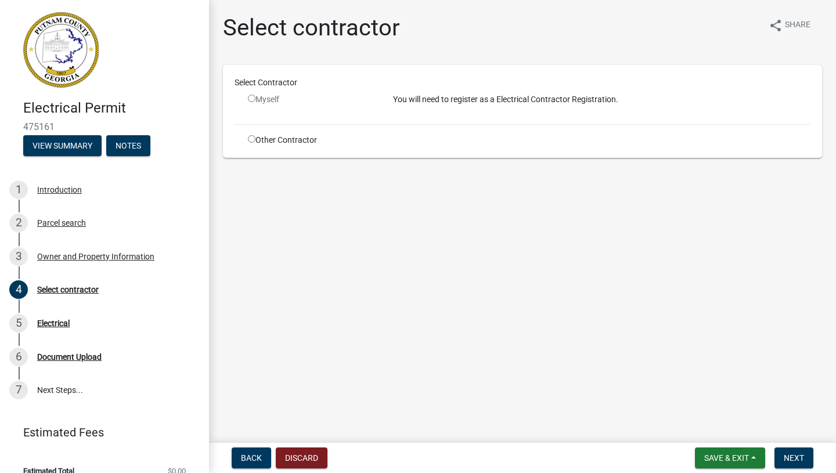
click at [292, 148] on div "Select Contractor Myself You will need to register as a Electrical Contractor R…" at bounding box center [522, 111] width 599 height 93
click at [292, 138] on div "Other Contractor" at bounding box center [311, 140] width 145 height 12
click at [251, 137] on input "radio" at bounding box center [252, 139] width 8 height 8
radio input "true"
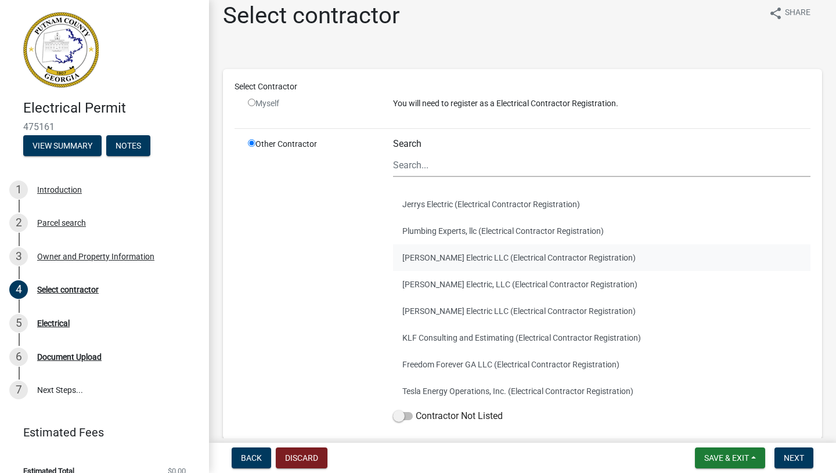
scroll to position [8, 0]
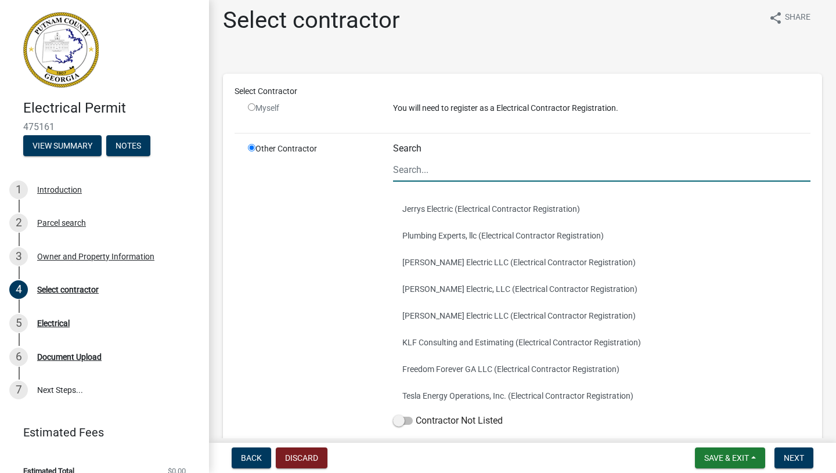
click at [427, 169] on input "Search" at bounding box center [602, 170] width 418 height 24
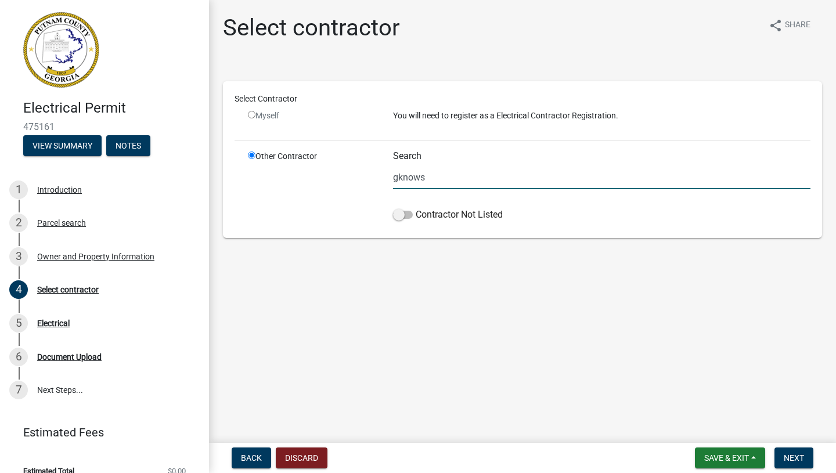
scroll to position [0, 0]
type input "g"
type input "G"
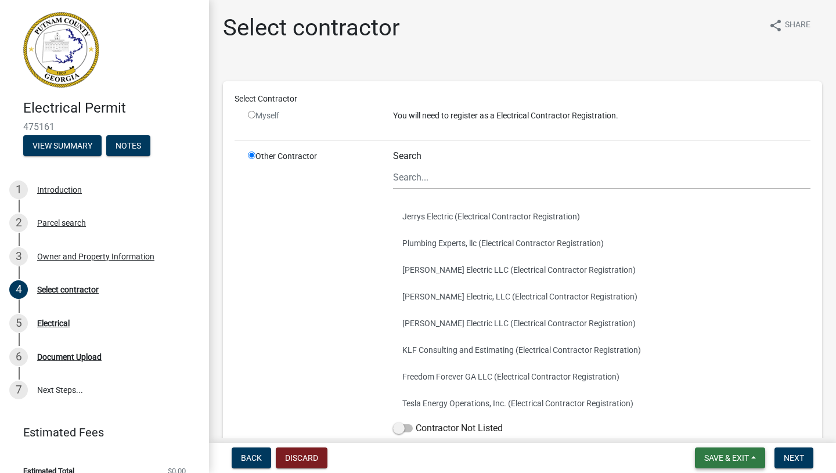
click at [736, 455] on span "Save & Exit" at bounding box center [727, 458] width 45 height 9
click at [720, 434] on button "Save & Exit" at bounding box center [719, 428] width 93 height 28
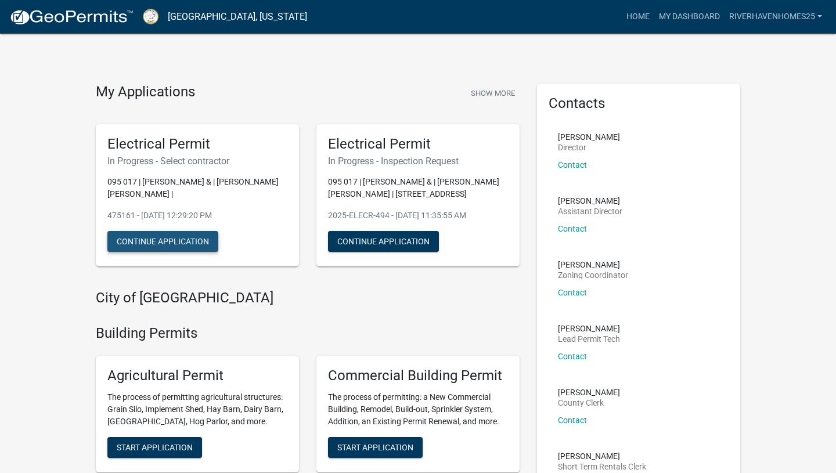
click at [192, 239] on button "Continue Application" at bounding box center [162, 241] width 111 height 21
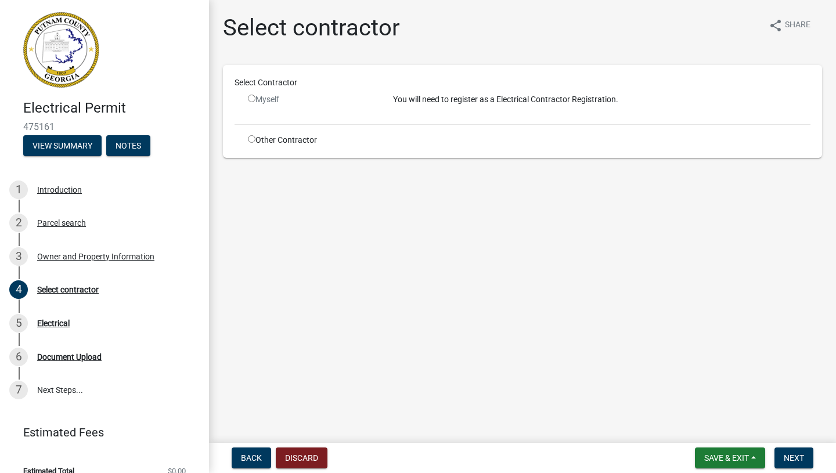
click at [253, 100] on input "radio" at bounding box center [252, 99] width 8 height 8
radio input "false"
click at [695, 461] on button "Save & Exit" at bounding box center [730, 458] width 70 height 21
click at [710, 424] on button "Save & Exit" at bounding box center [719, 428] width 93 height 28
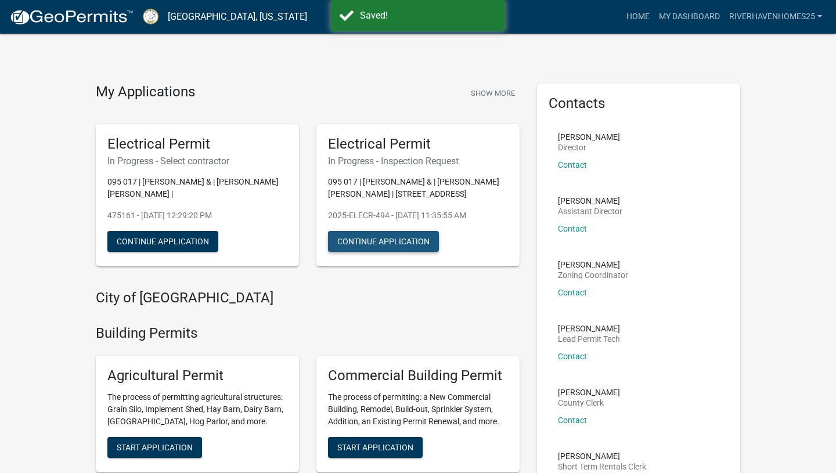
click at [398, 240] on button "Continue Application" at bounding box center [383, 241] width 111 height 21
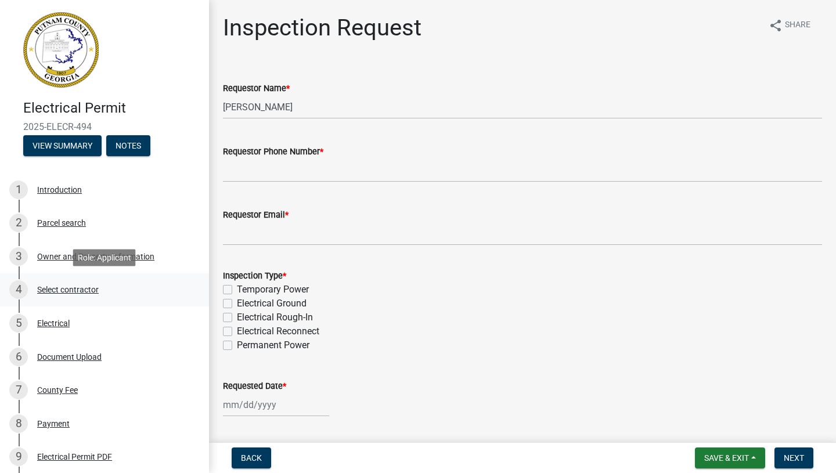
click at [78, 303] on link "4 Select contractor" at bounding box center [104, 291] width 209 height 34
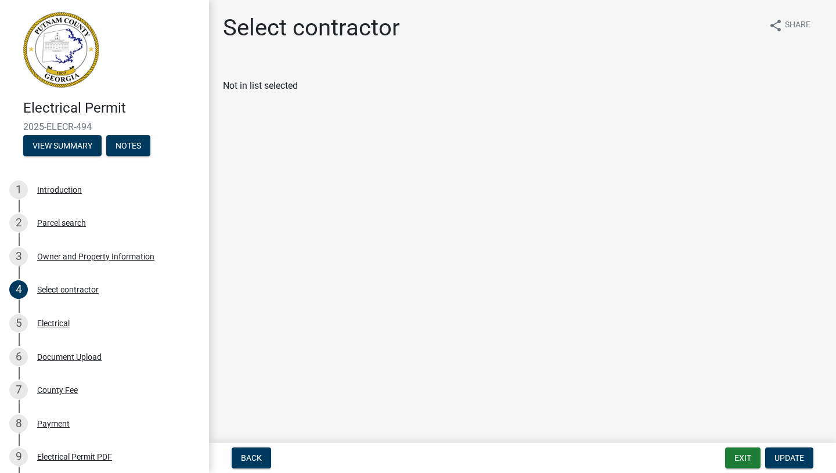
click at [724, 458] on div "Back Exit Update" at bounding box center [522, 458] width 609 height 21
click at [732, 459] on button "Exit" at bounding box center [742, 458] width 35 height 21
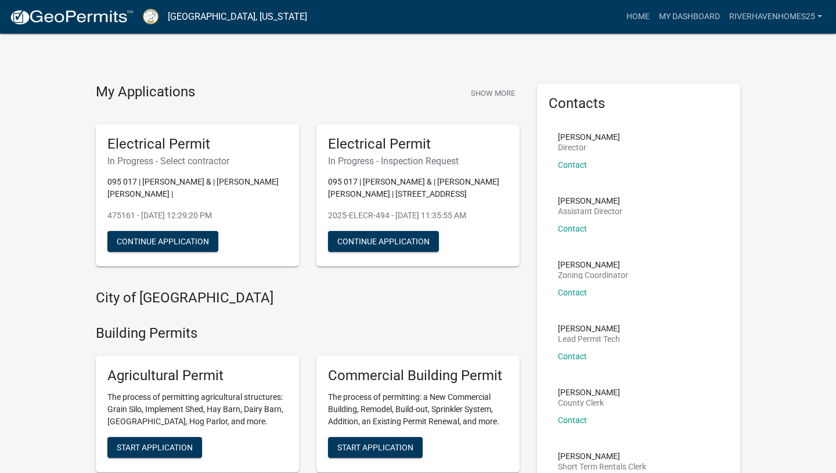
click at [189, 209] on div "Electrical Permit In Progress - Select contractor 095 017 | [PERSON_NAME] & | […" at bounding box center [197, 195] width 203 height 143
click at [171, 241] on button "Continue Application" at bounding box center [162, 241] width 111 height 21
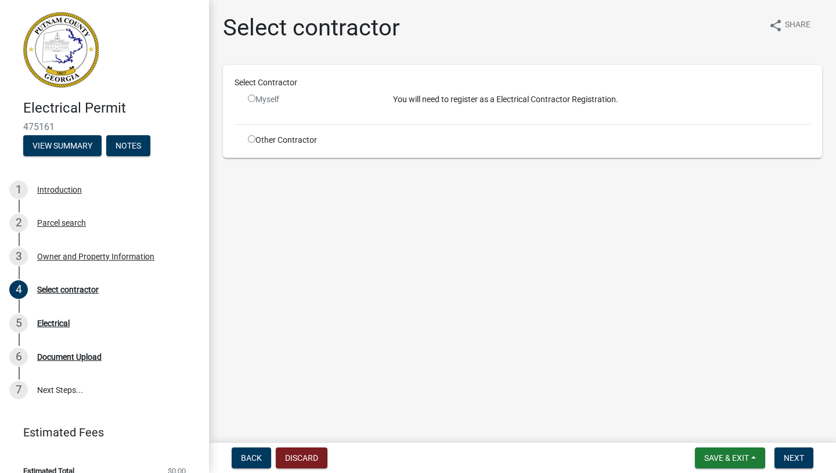
click at [250, 141] on input "radio" at bounding box center [252, 139] width 8 height 8
radio input "true"
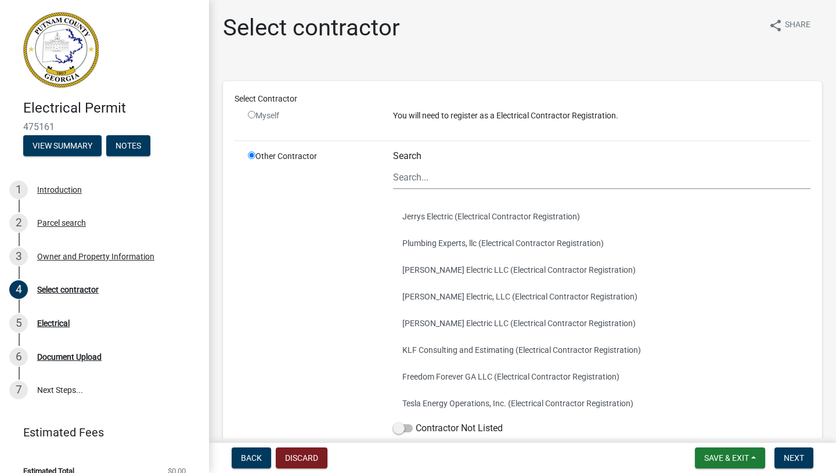
click at [248, 111] on input "radio" at bounding box center [252, 115] width 8 height 8
radio input "false"
radio input "true"
click at [469, 433] on label "Contractor Not Listed" at bounding box center [448, 429] width 110 height 14
click at [416, 422] on input "Contractor Not Listed" at bounding box center [416, 422] width 0 height 0
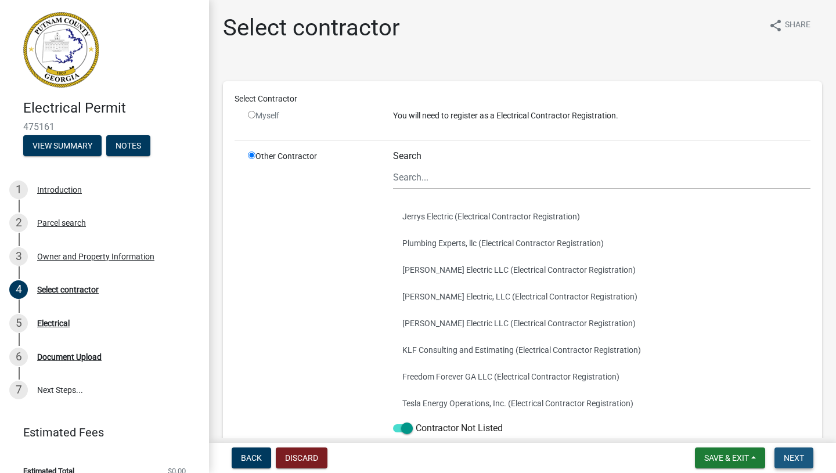
click at [790, 463] on button "Next" at bounding box center [794, 458] width 39 height 21
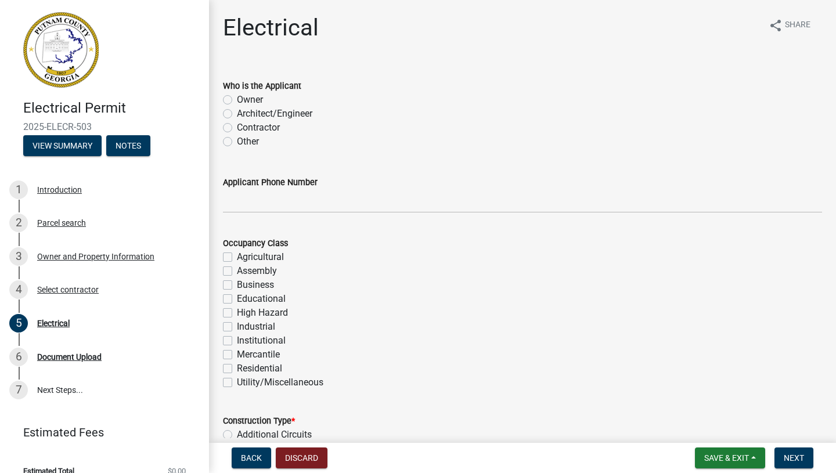
click at [248, 125] on label "Contractor" at bounding box center [258, 128] width 43 height 14
click at [245, 125] on input "Contractor" at bounding box center [241, 125] width 8 height 8
radio input "true"
click at [251, 211] on input "Applicant Phone Number" at bounding box center [522, 201] width 599 height 24
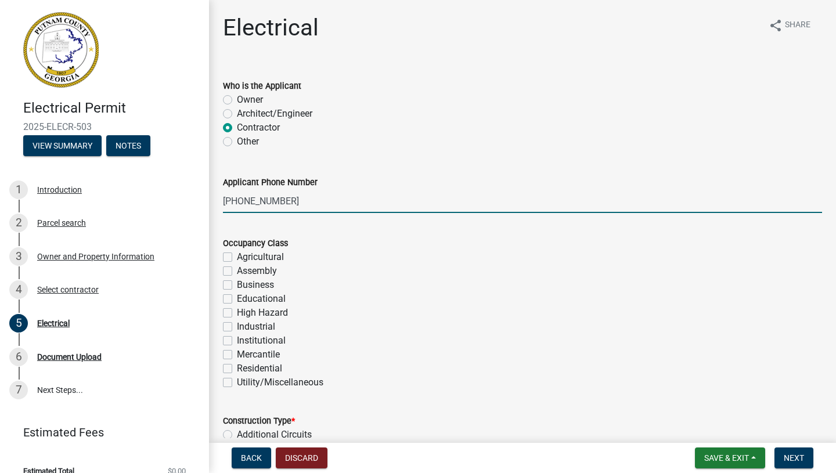
type input "[PHONE_NUMBER]"
click at [320, 232] on form "Occupancy Class Agricultural Assembly Business Educational High Hazard Industri…" at bounding box center [522, 305] width 599 height 167
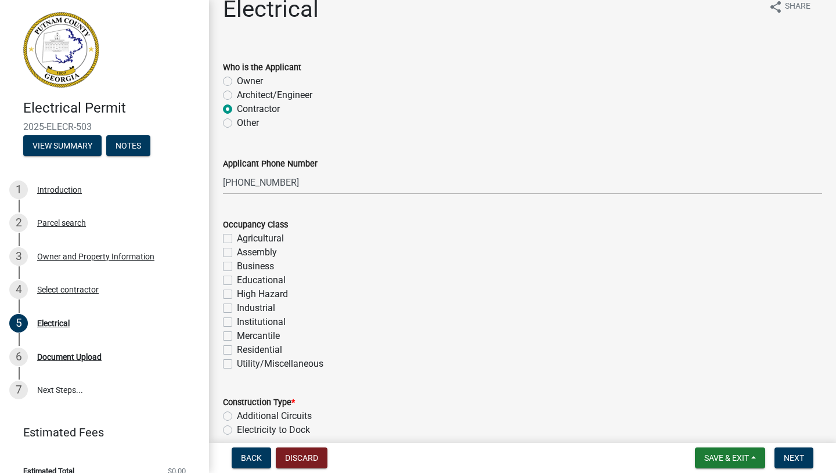
scroll to position [21, 0]
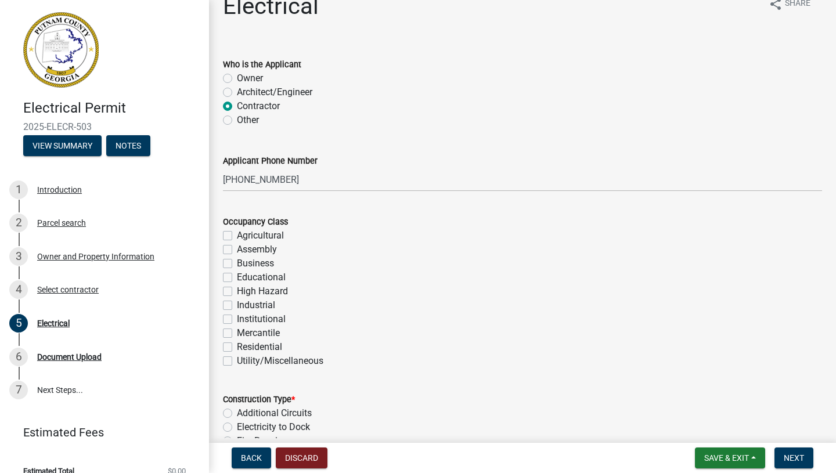
click at [244, 349] on label "Residential" at bounding box center [259, 347] width 45 height 14
click at [244, 348] on input "Residential" at bounding box center [241, 344] width 8 height 8
checkbox input "true"
checkbox input "false"
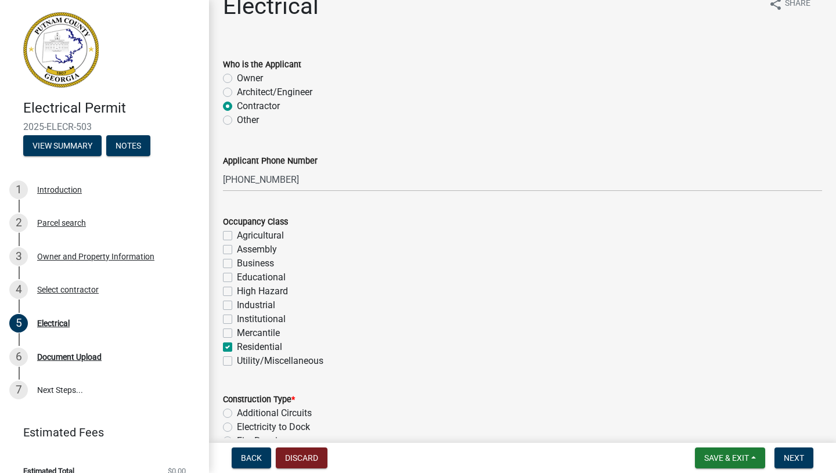
checkbox input "false"
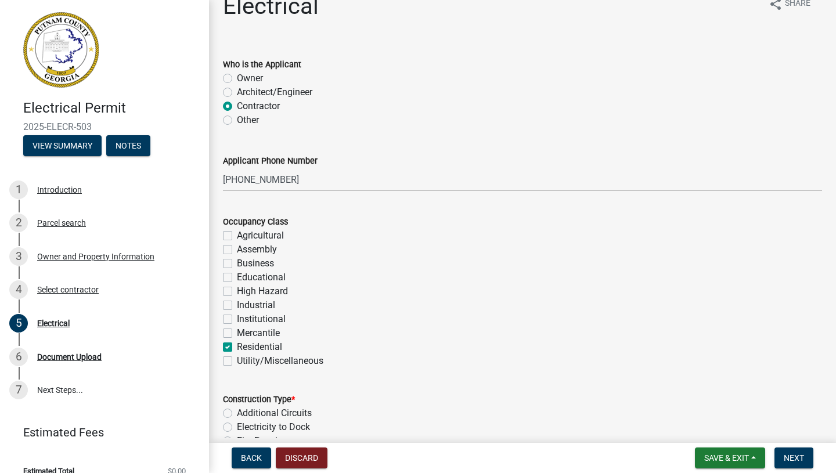
checkbox input "false"
checkbox input "true"
checkbox input "false"
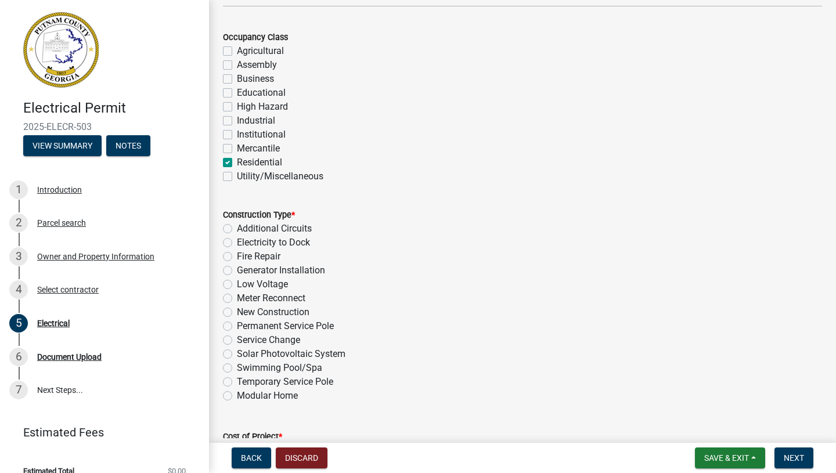
scroll to position [205, 0]
click at [233, 299] on div "Meter Reconnect" at bounding box center [522, 300] width 599 height 14
click at [237, 300] on label "Meter Reconnect" at bounding box center [271, 300] width 69 height 14
click at [237, 300] on input "Meter Reconnect" at bounding box center [241, 297] width 8 height 8
radio input "true"
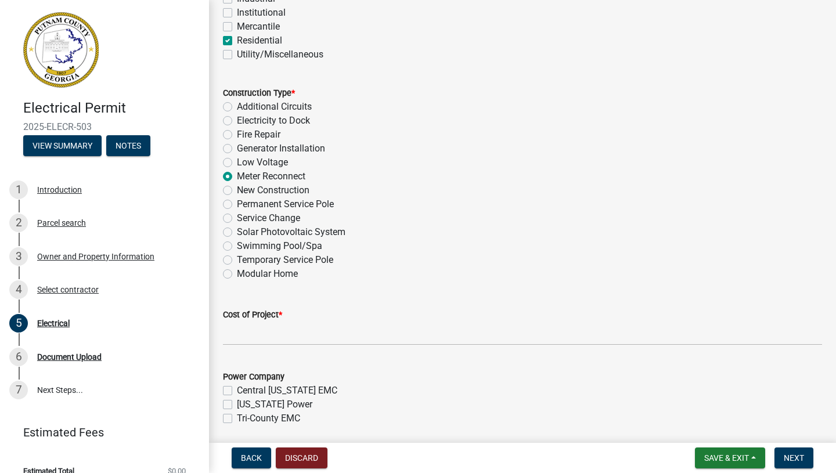
scroll to position [328, 0]
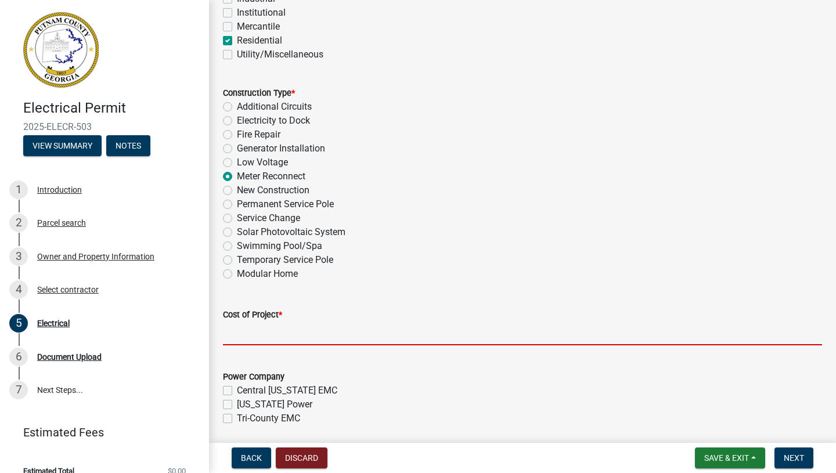
click at [304, 337] on input "text" at bounding box center [522, 334] width 599 height 24
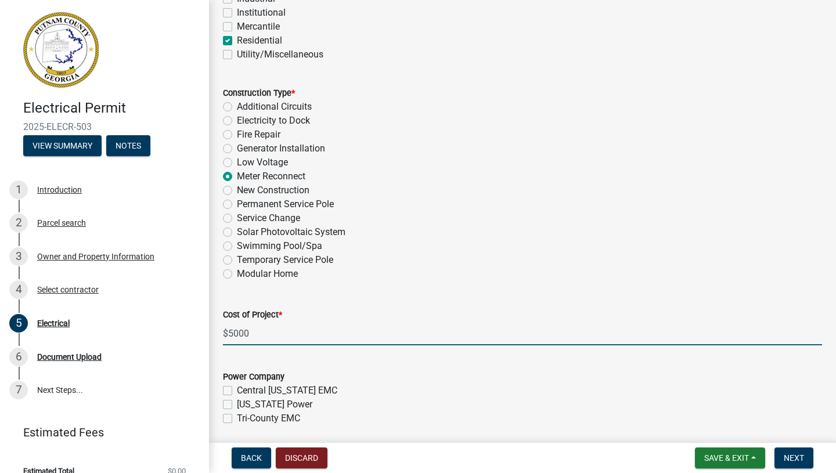
type input "5000"
click at [317, 369] on form "Power Company [GEOGRAPHIC_DATA][US_STATE] EMC [US_STATE] Power Tri-County EMC" at bounding box center [522, 391] width 599 height 70
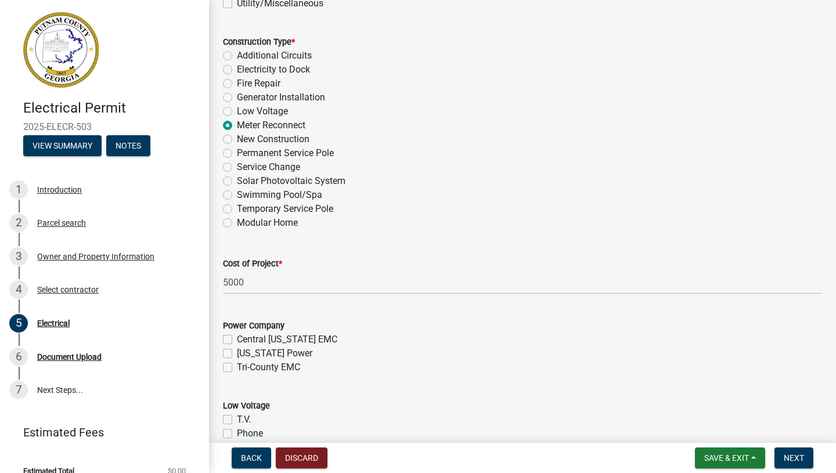
scroll to position [382, 0]
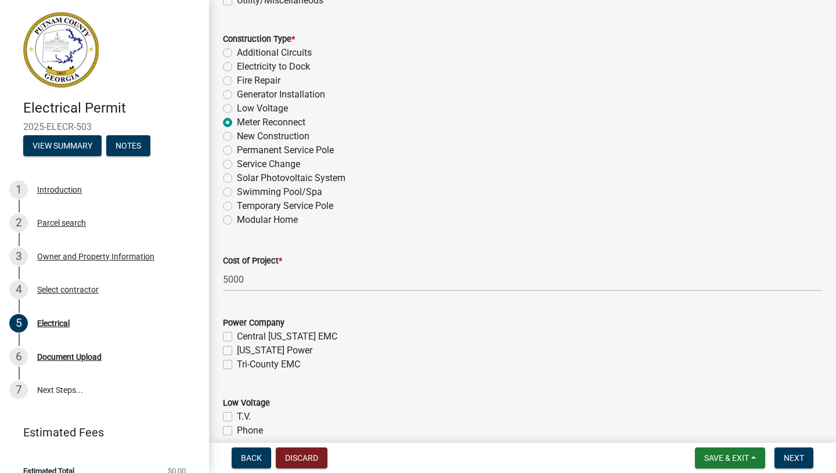
click at [279, 372] on wm-data-entity-input "Power Company [GEOGRAPHIC_DATA][US_STATE] EMC [US_STATE] Power Tri-County EMC" at bounding box center [522, 342] width 599 height 80
click at [279, 368] on label "Tri-County EMC" at bounding box center [268, 365] width 63 height 14
click at [245, 365] on input "Tri-County EMC" at bounding box center [241, 362] width 8 height 8
checkbox input "true"
checkbox input "false"
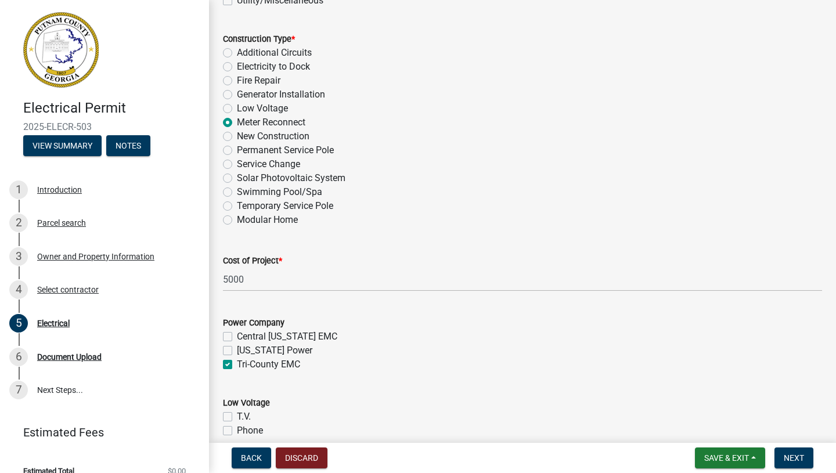
checkbox input "false"
checkbox input "true"
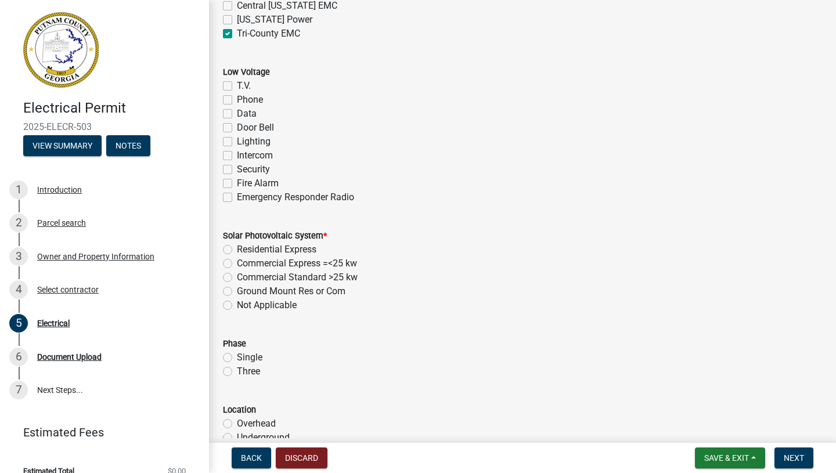
scroll to position [713, 0]
click at [255, 307] on label "Not Applicable" at bounding box center [267, 306] width 60 height 14
click at [245, 306] on input "Not Applicable" at bounding box center [241, 303] width 8 height 8
radio input "true"
click at [244, 357] on label "Single" at bounding box center [250, 358] width 26 height 14
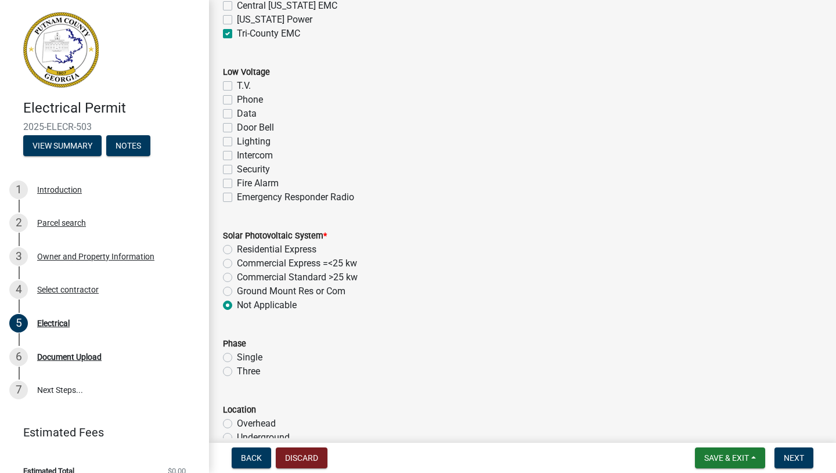
click at [244, 357] on input "Single" at bounding box center [241, 355] width 8 height 8
radio input "true"
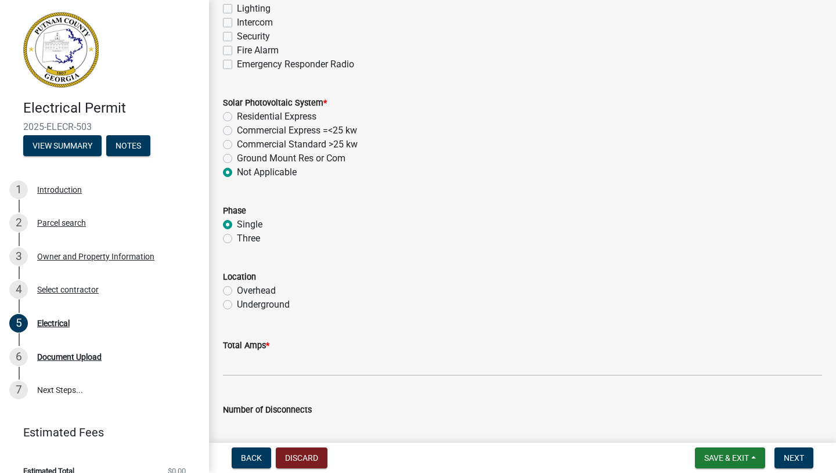
scroll to position [864, 0]
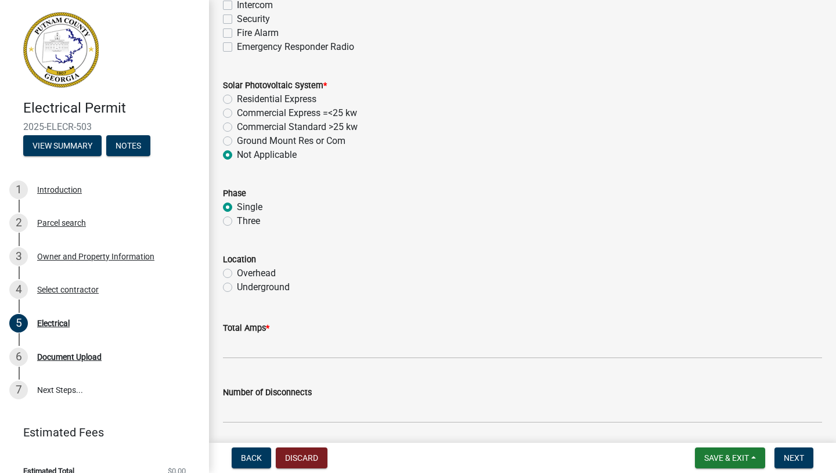
click at [268, 270] on label "Overhead" at bounding box center [256, 274] width 39 height 14
click at [245, 270] on input "Overhead" at bounding box center [241, 271] width 8 height 8
radio input "true"
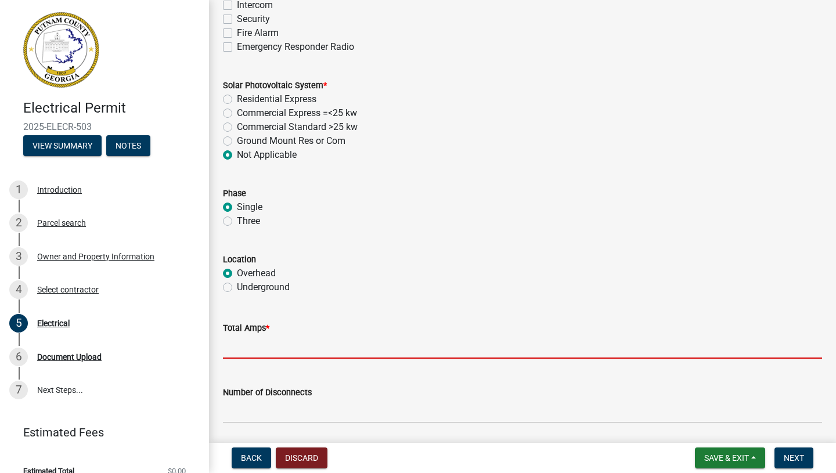
click at [261, 342] on input "text" at bounding box center [522, 347] width 599 height 24
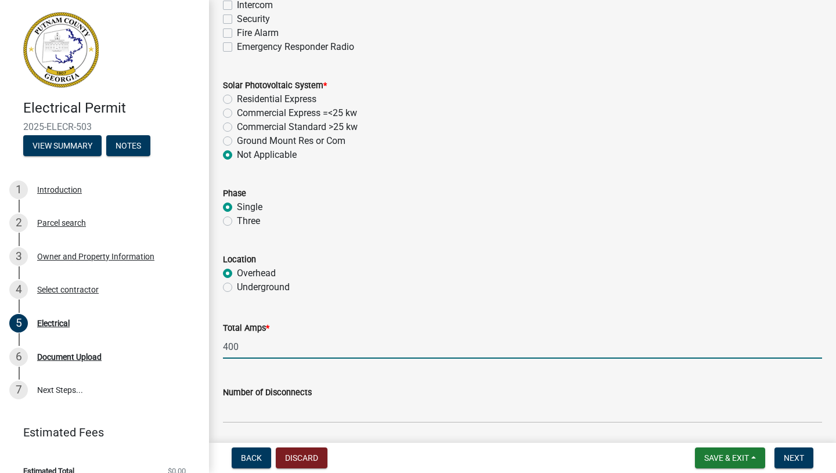
type input "400"
click at [295, 412] on input "text" at bounding box center [522, 412] width 599 height 24
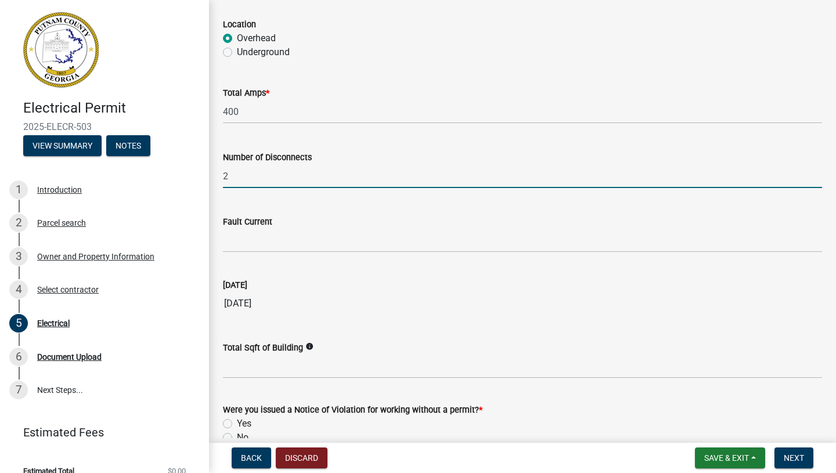
scroll to position [1161, 0]
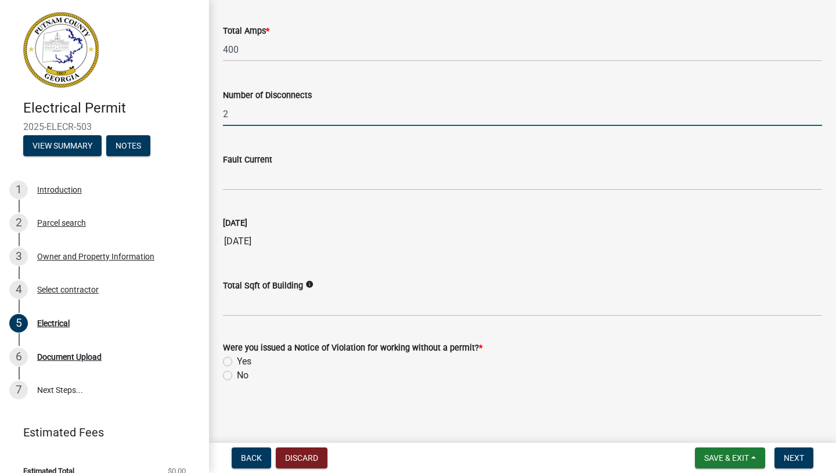
type input "2"
click at [246, 371] on label "No" at bounding box center [243, 376] width 12 height 14
click at [245, 371] on input "No" at bounding box center [241, 373] width 8 height 8
radio input "true"
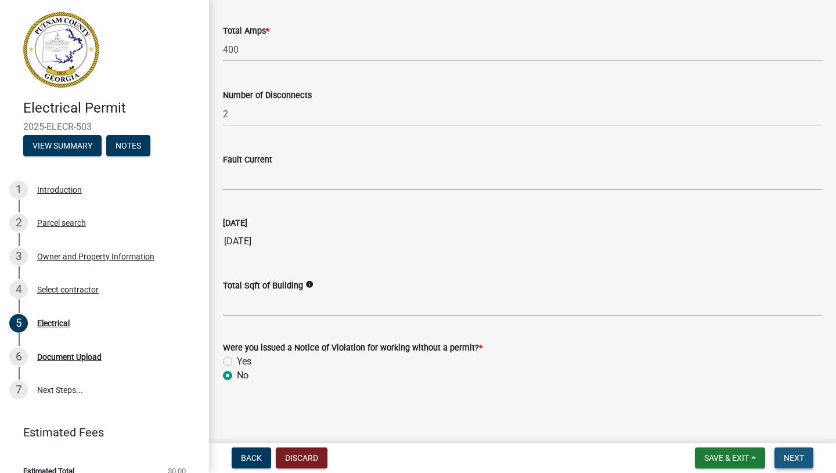
click at [796, 455] on span "Next" at bounding box center [794, 458] width 20 height 9
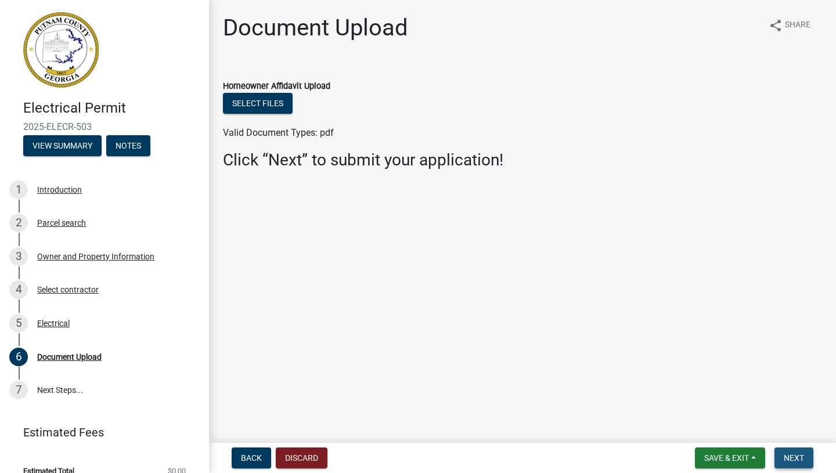
click at [789, 458] on span "Next" at bounding box center [794, 458] width 20 height 9
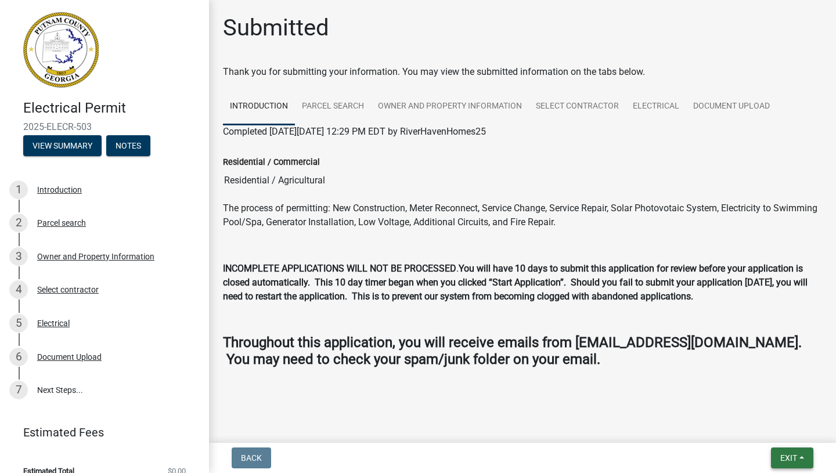
click at [788, 462] on span "Exit" at bounding box center [789, 458] width 17 height 9
click at [772, 426] on button "Save & Exit" at bounding box center [767, 428] width 93 height 28
